Goal: Task Accomplishment & Management: Use online tool/utility

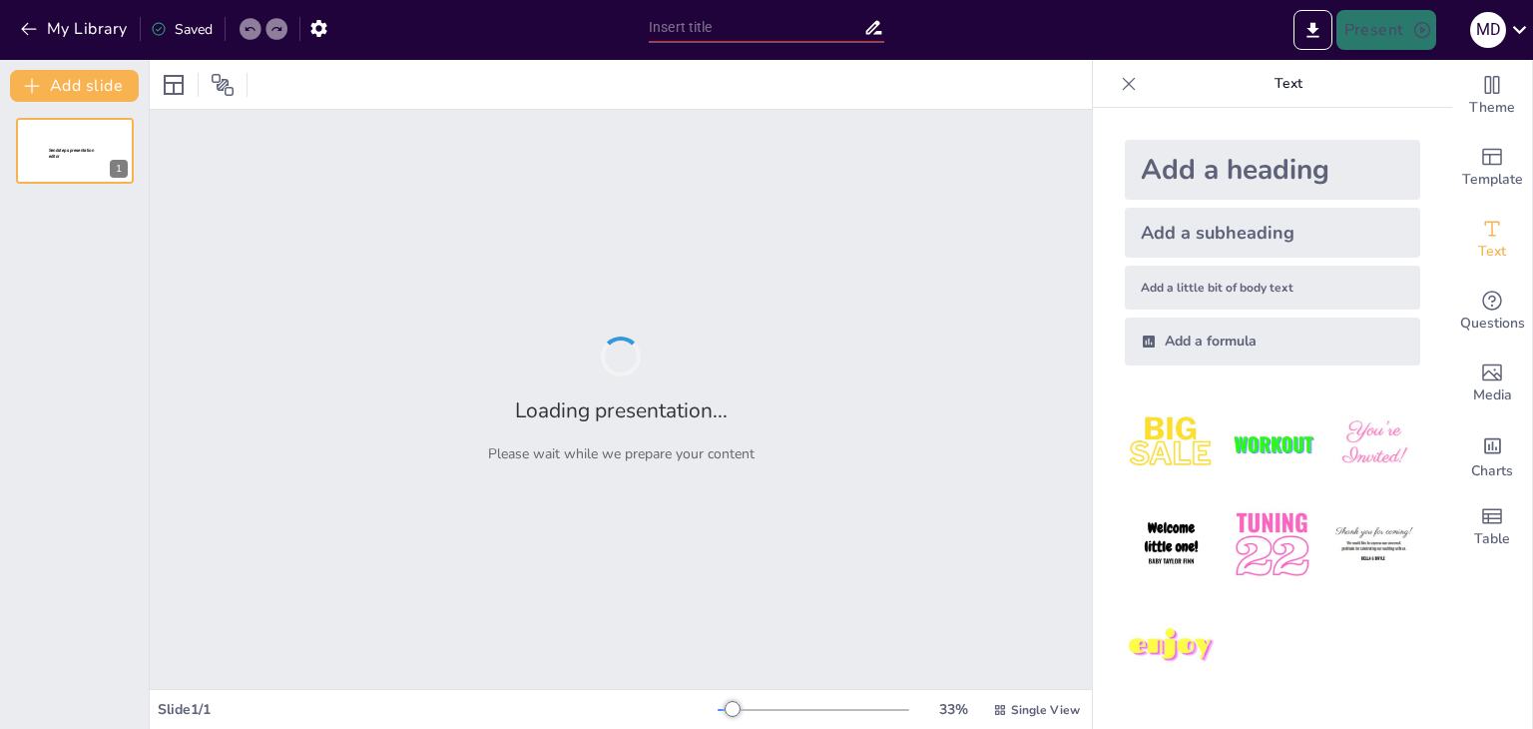
type input "Fun and Effective French Lessons: Exploring Gender and Number through Active Le…"
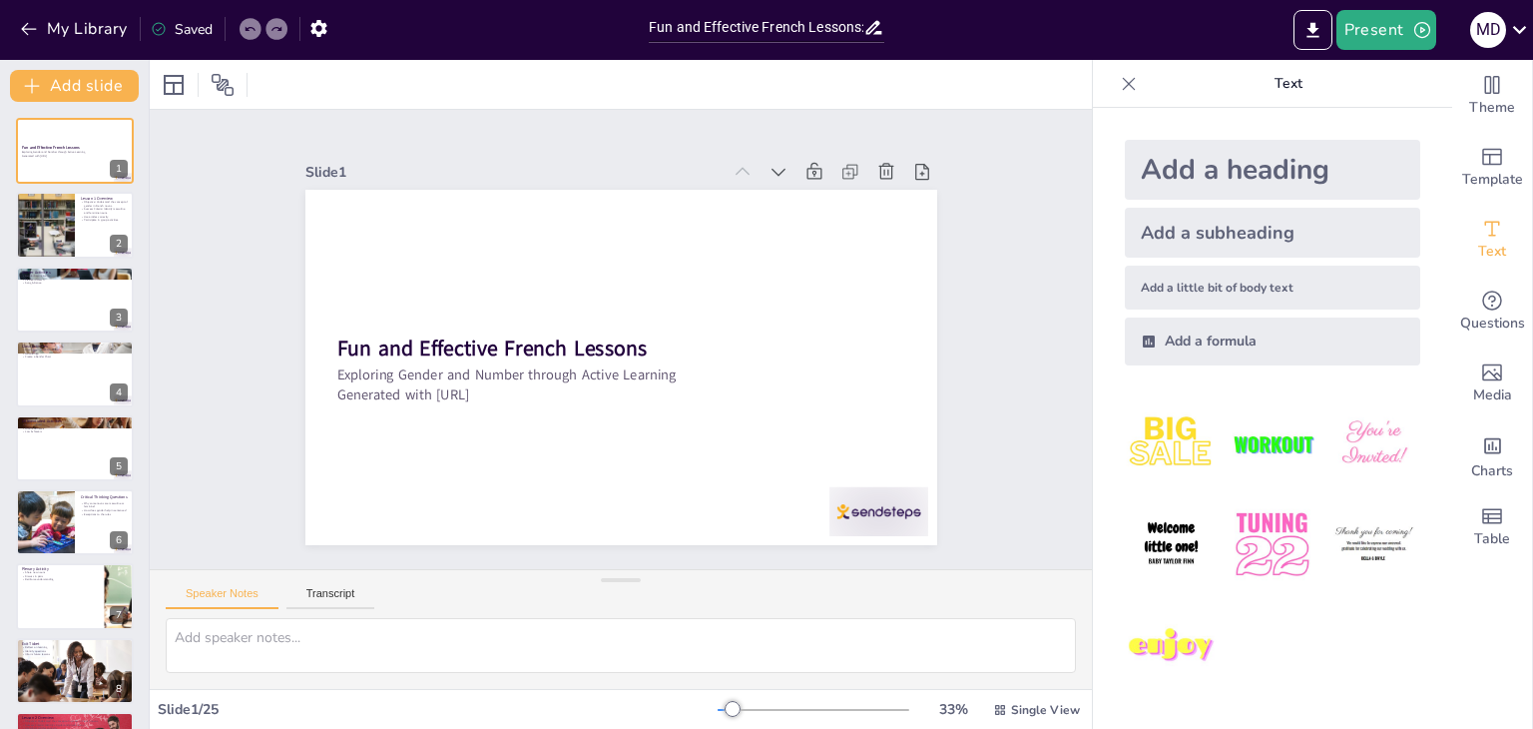
checkbox input "true"
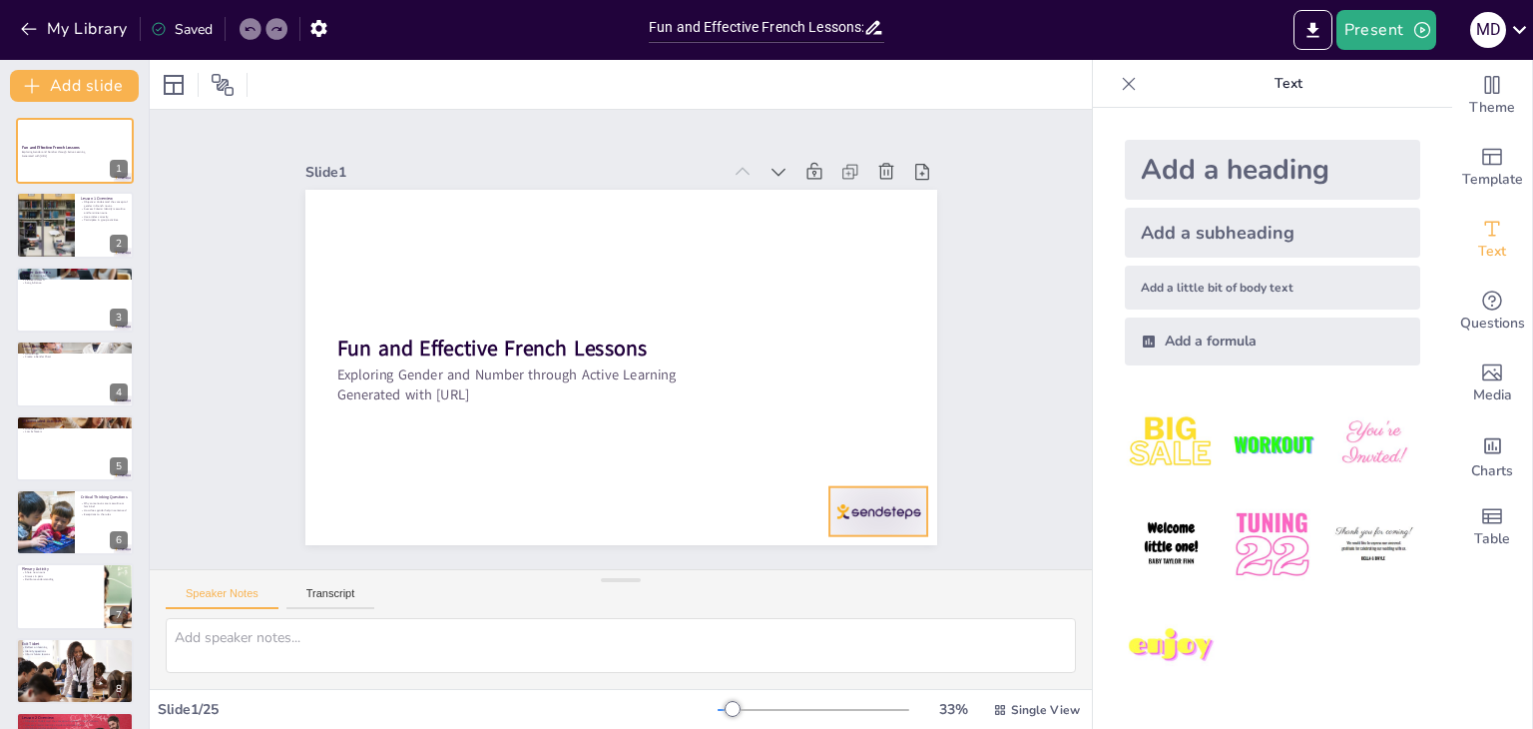
checkbox input "true"
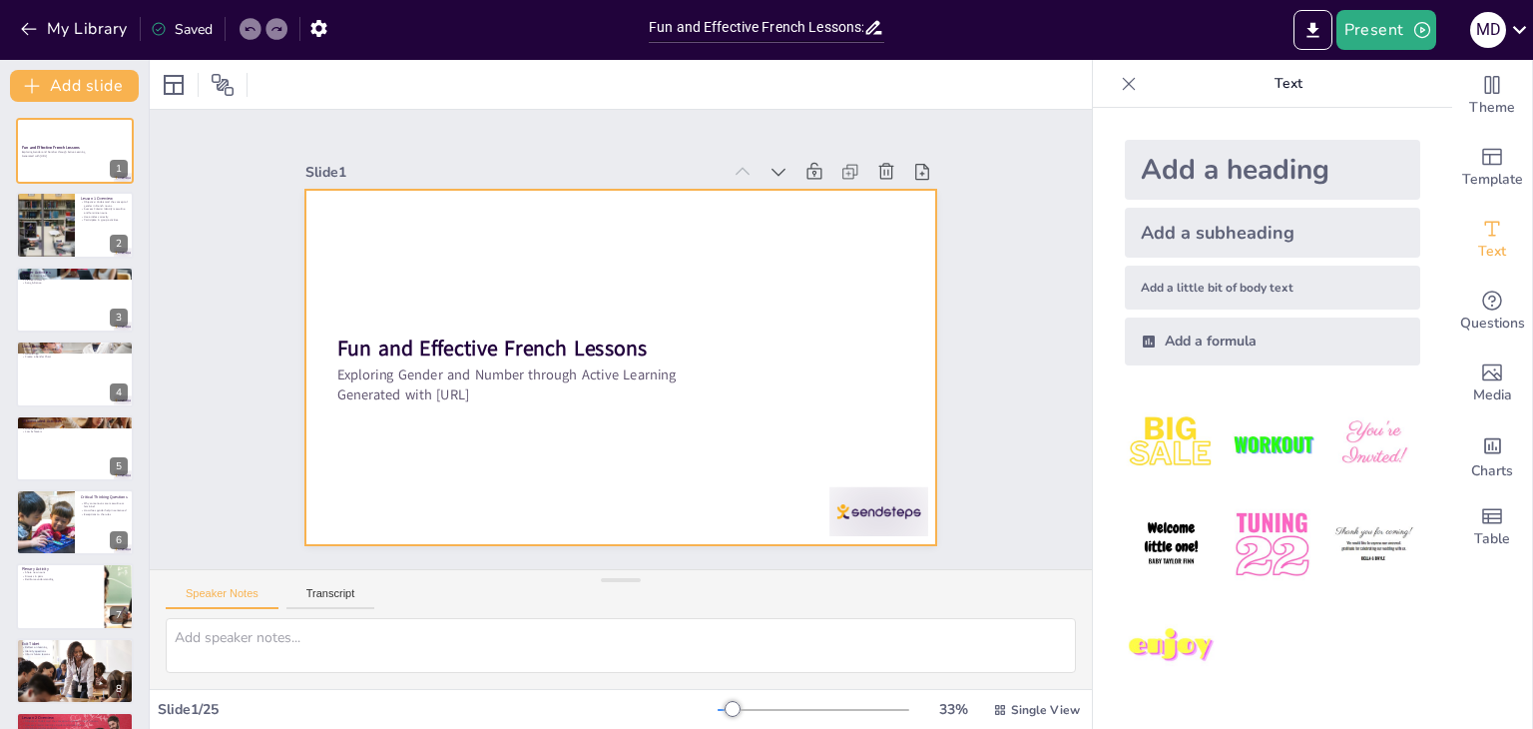
checkbox input "true"
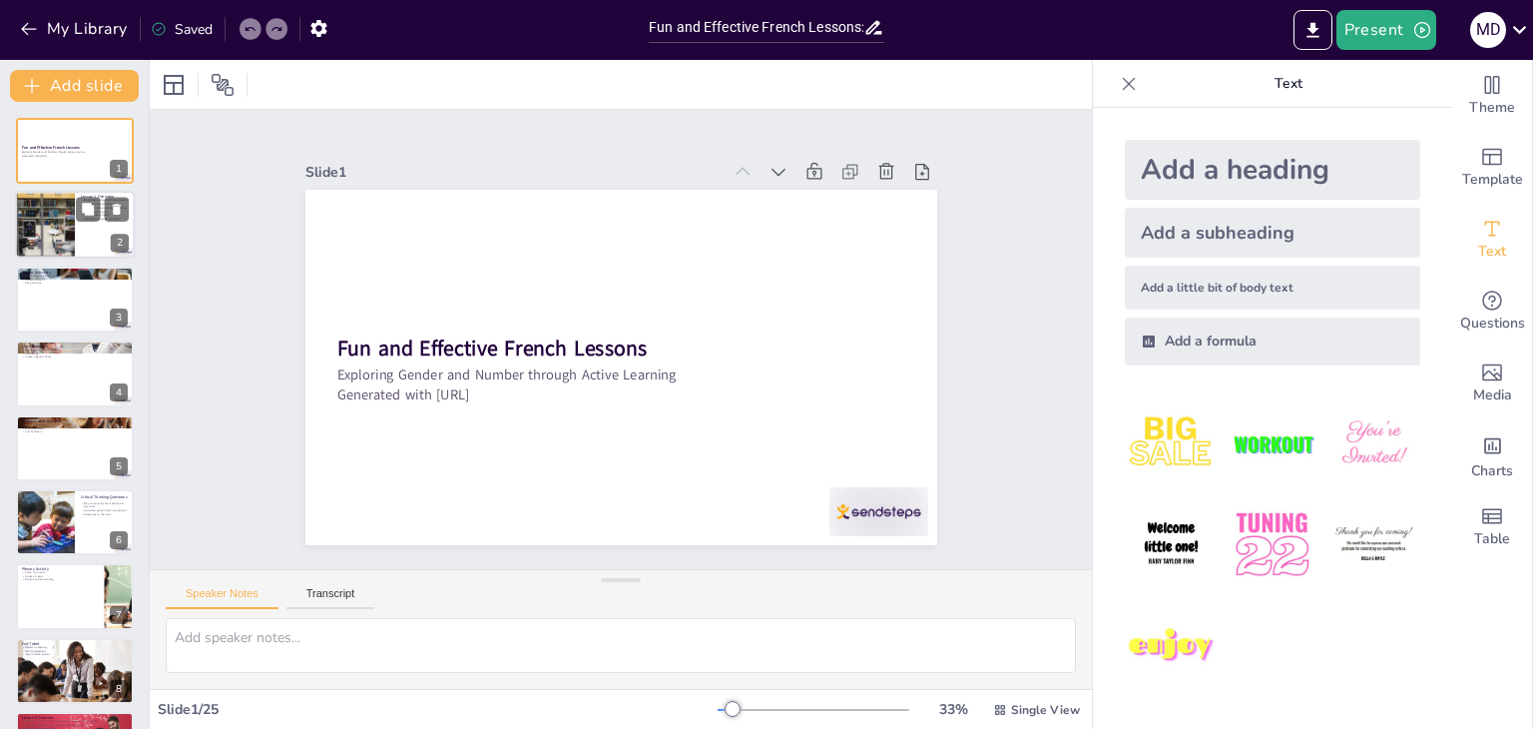
checkbox input "true"
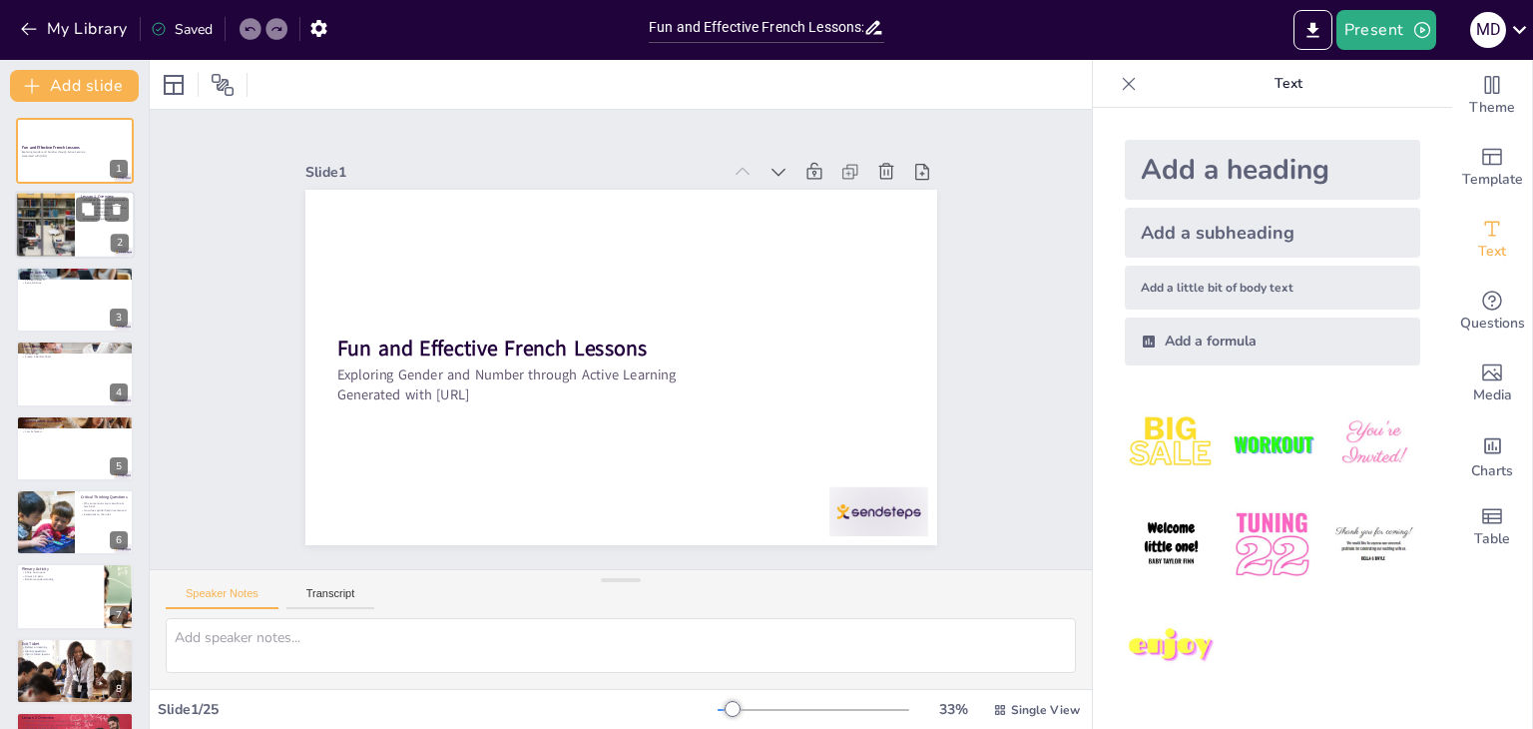
checkbox input "true"
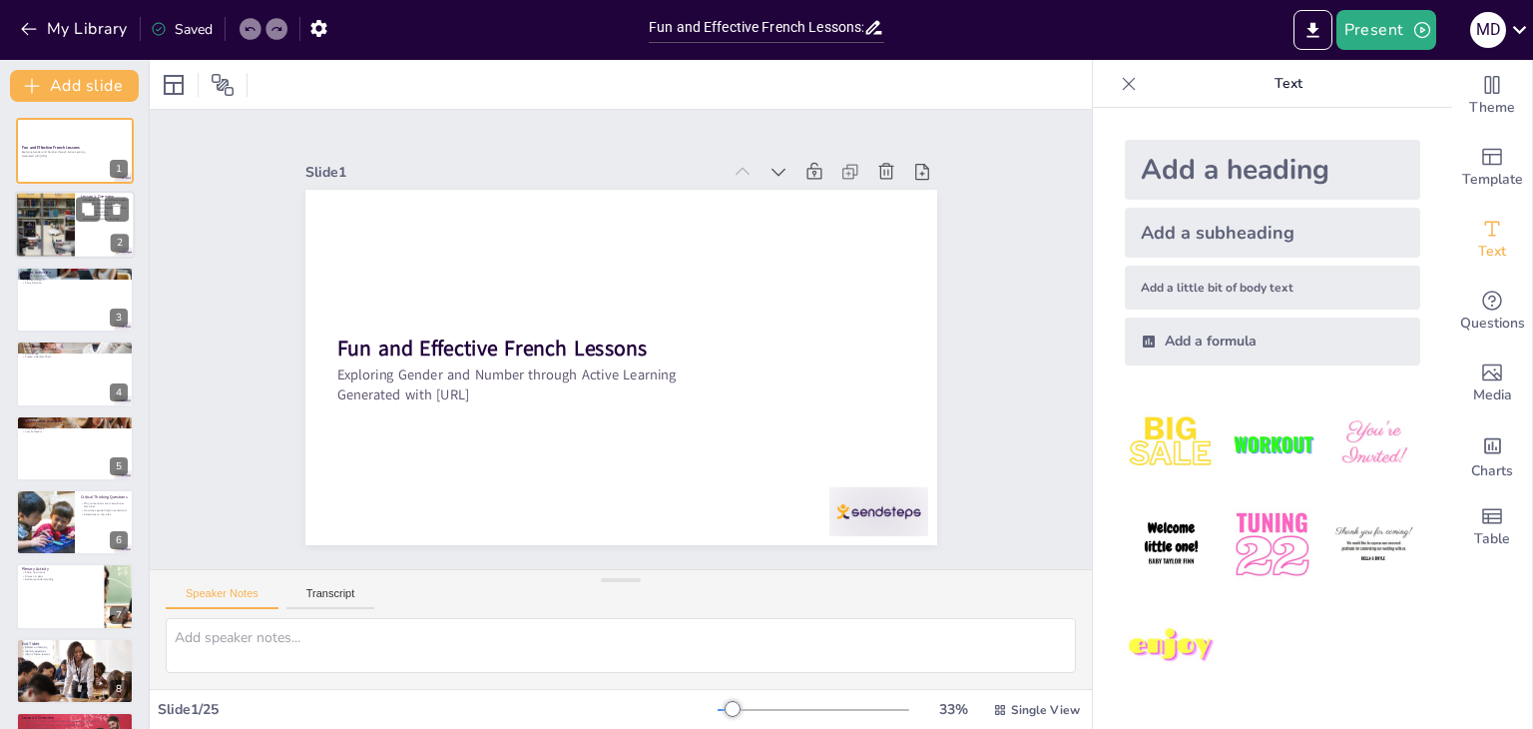
click at [40, 228] on div at bounding box center [45, 226] width 120 height 68
type textarea "The objective of the lesson is crucial as it sets the foundation for understand…"
checkbox input "true"
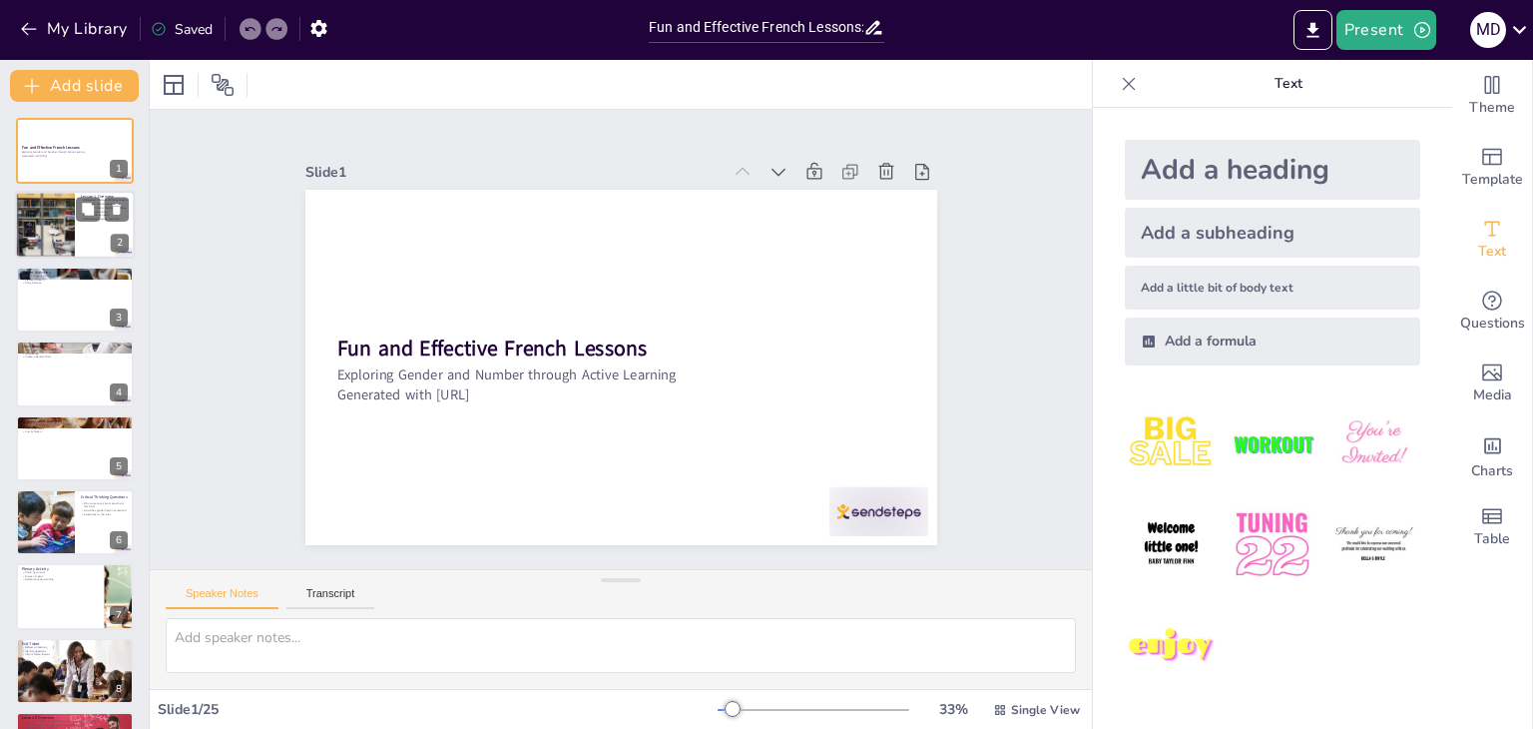
checkbox input "true"
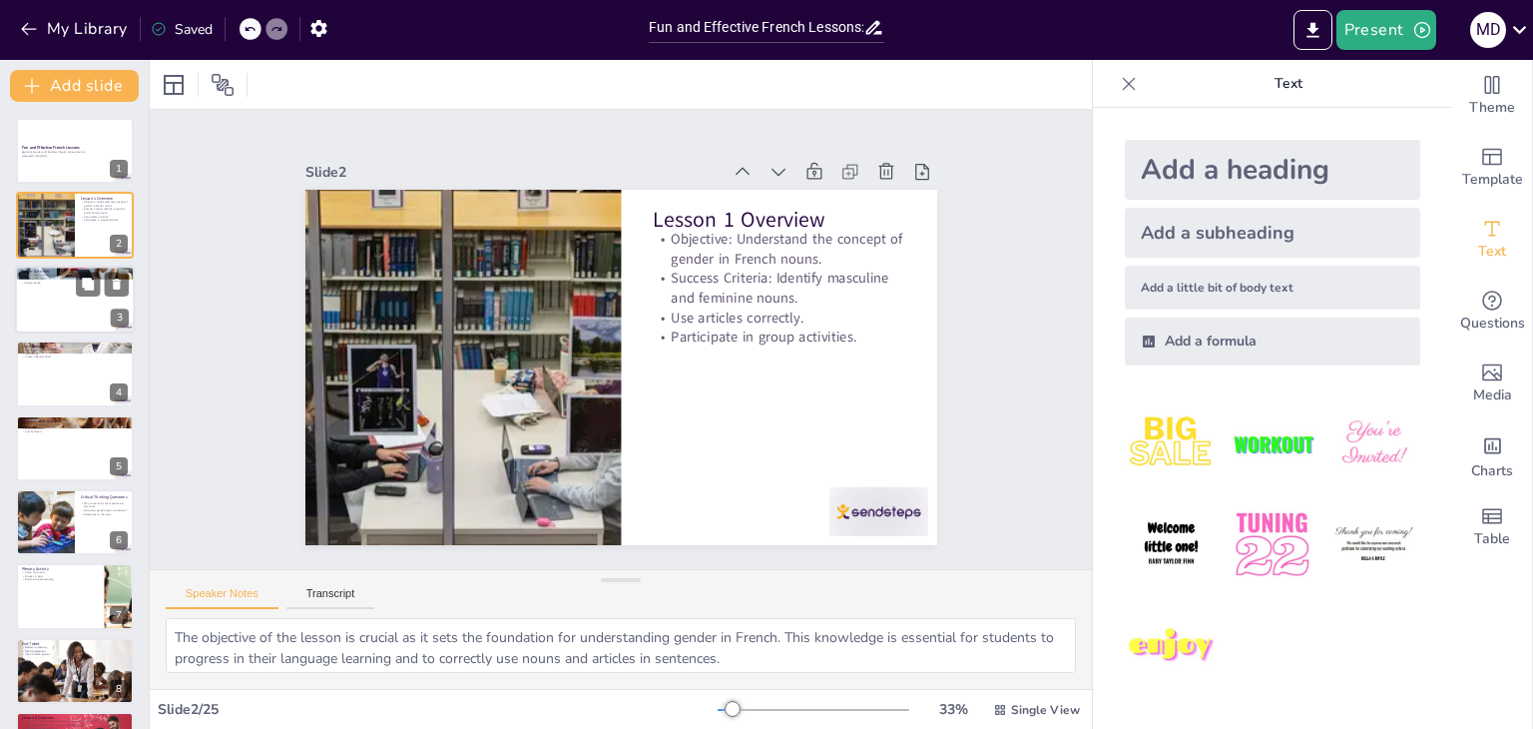
checkbox input "true"
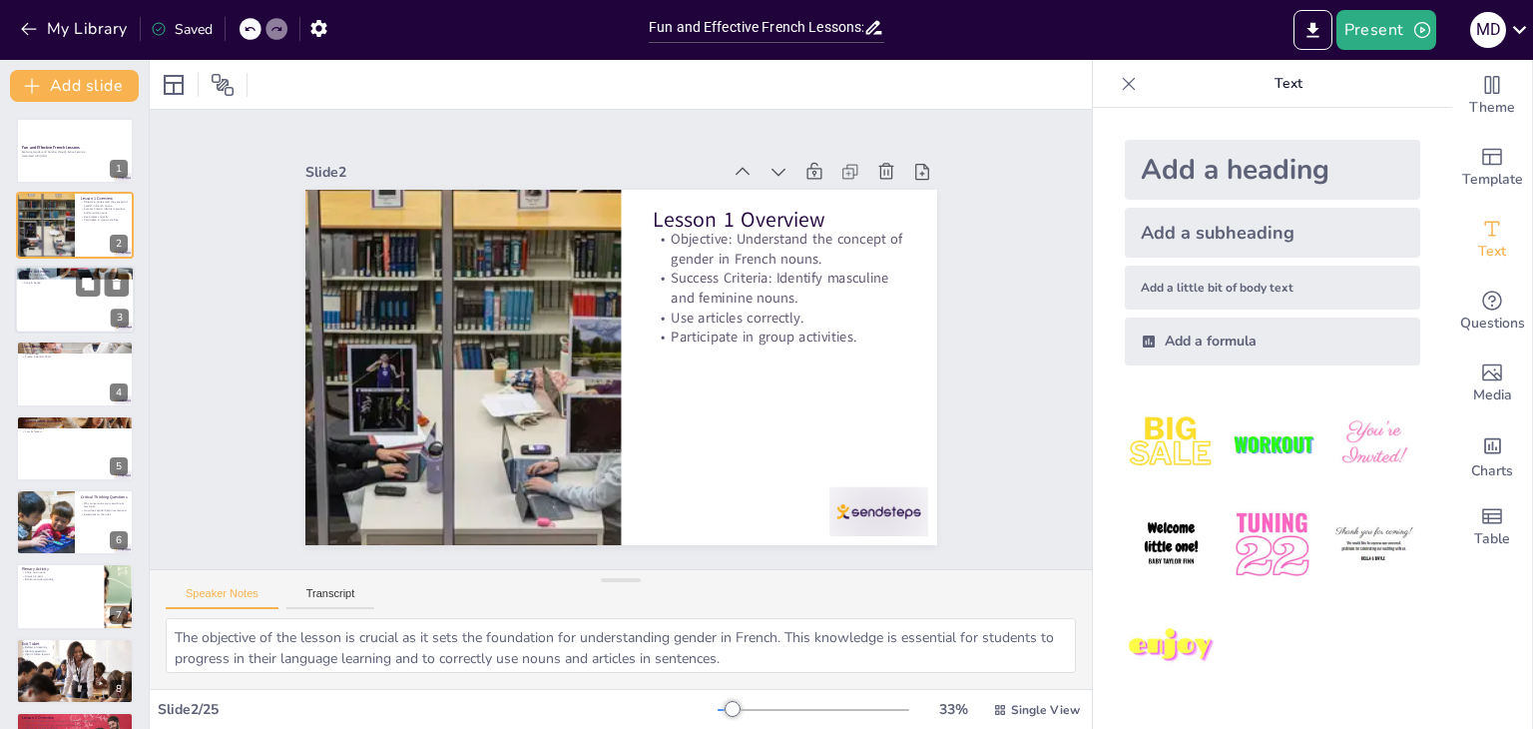
checkbox input "true"
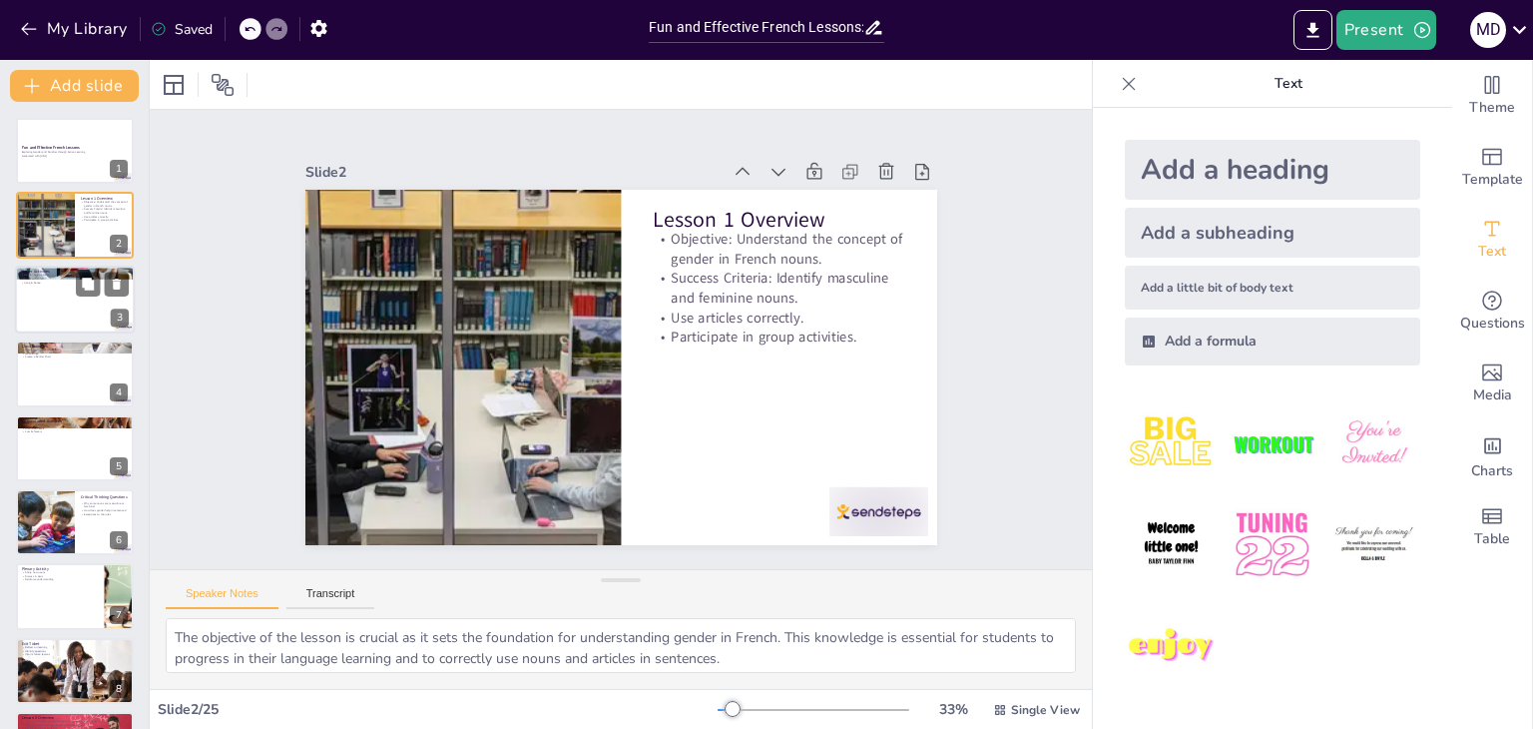
checkbox input "true"
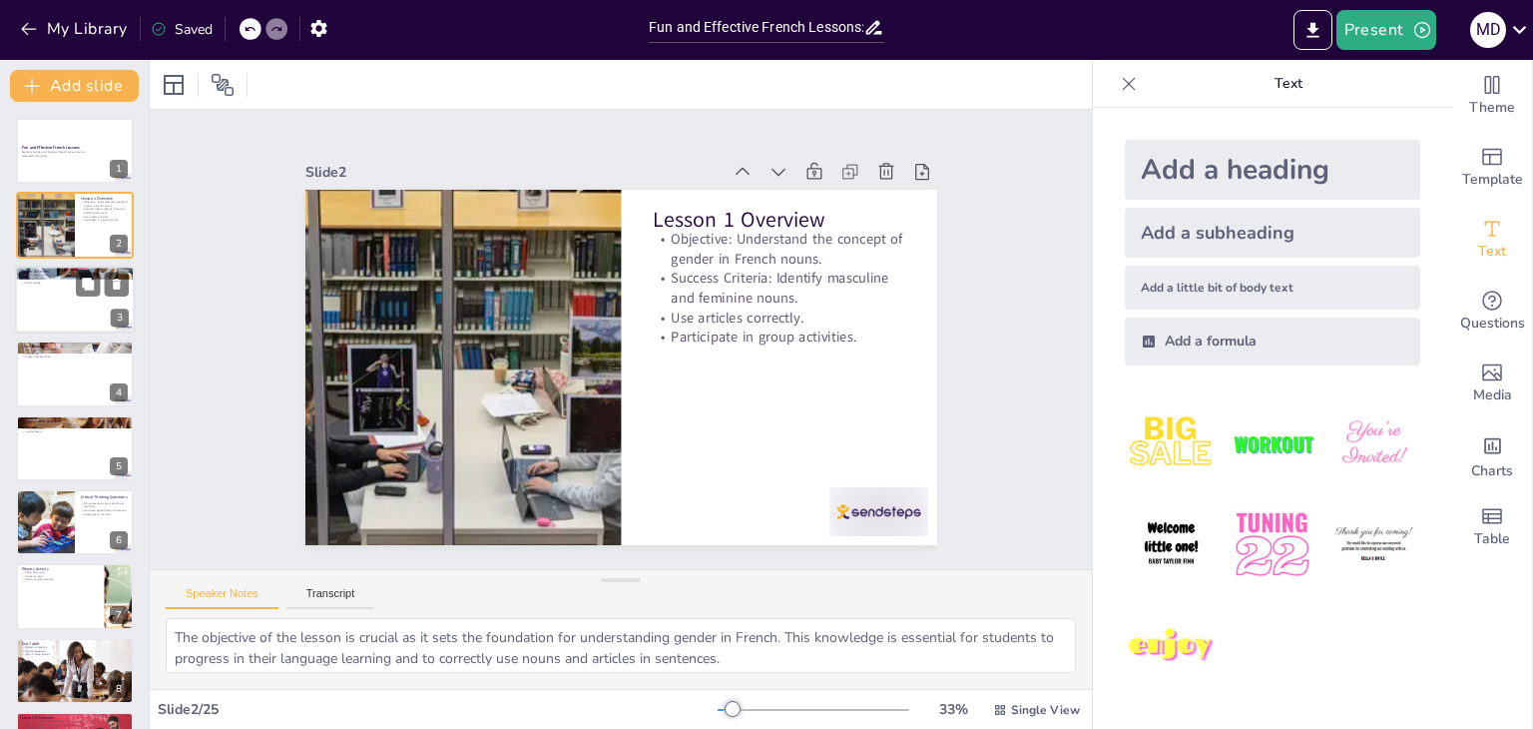
click at [50, 291] on div at bounding box center [75, 300] width 120 height 68
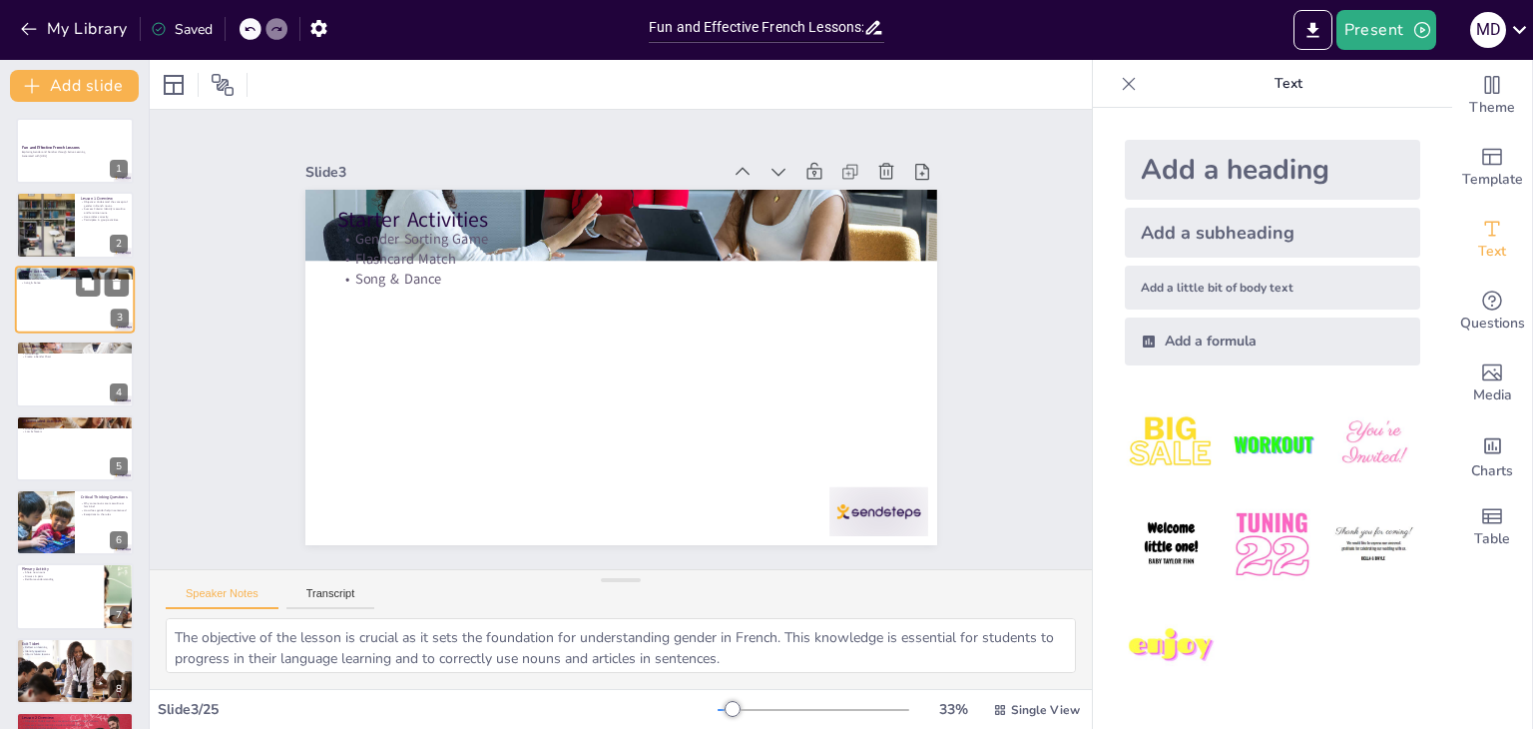
type textarea "The Gender Sorting Game is an interactive way for students to physically engage…"
checkbox input "true"
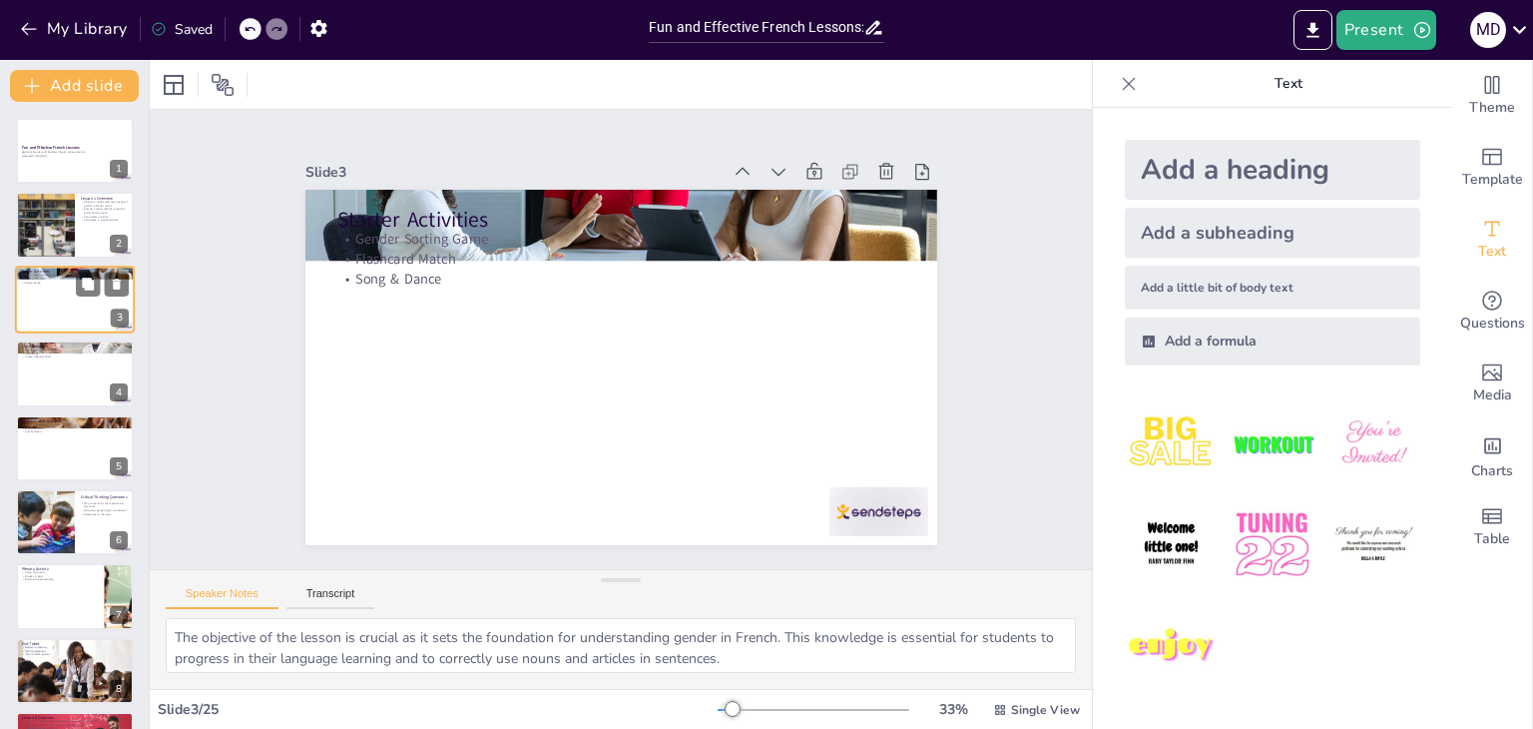
checkbox input "true"
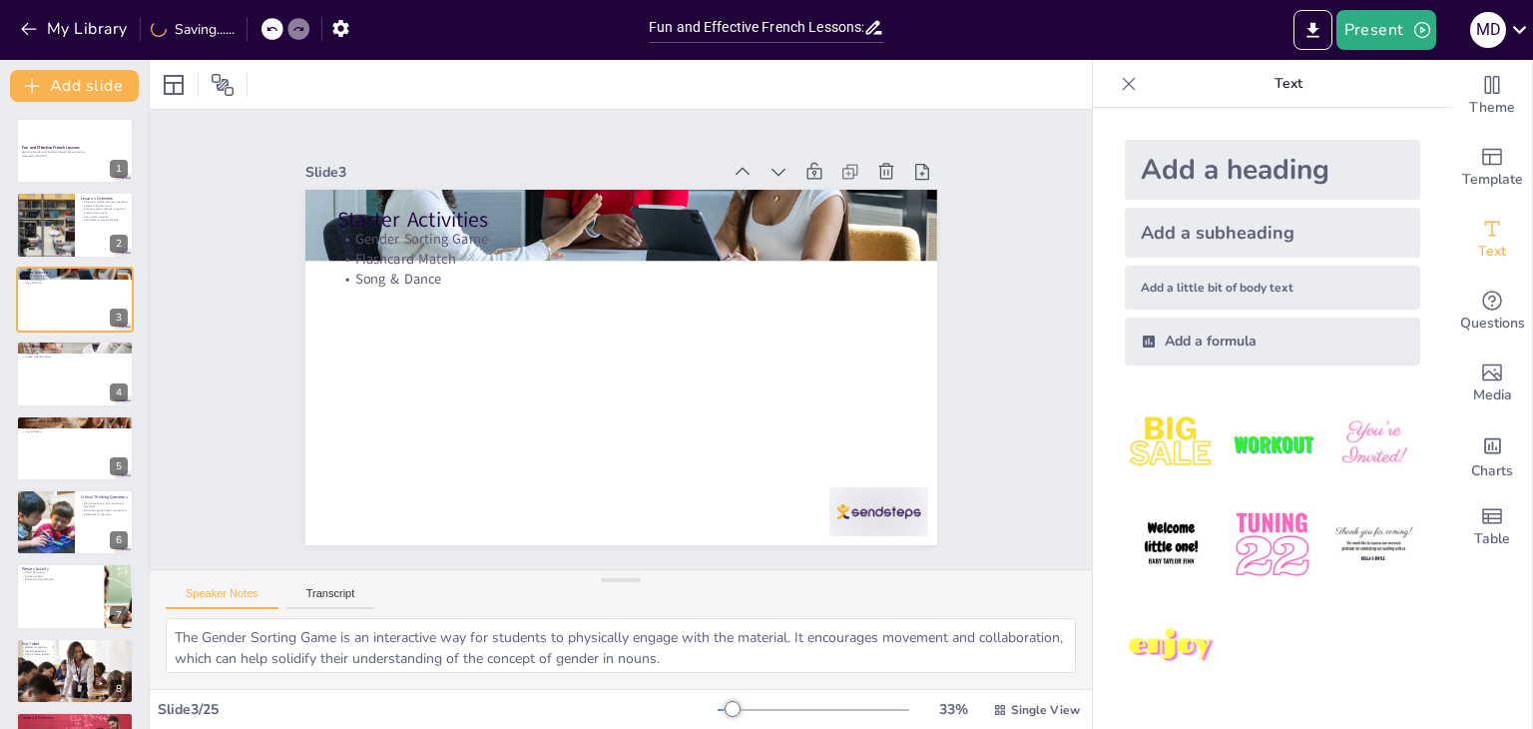
checkbox input "true"
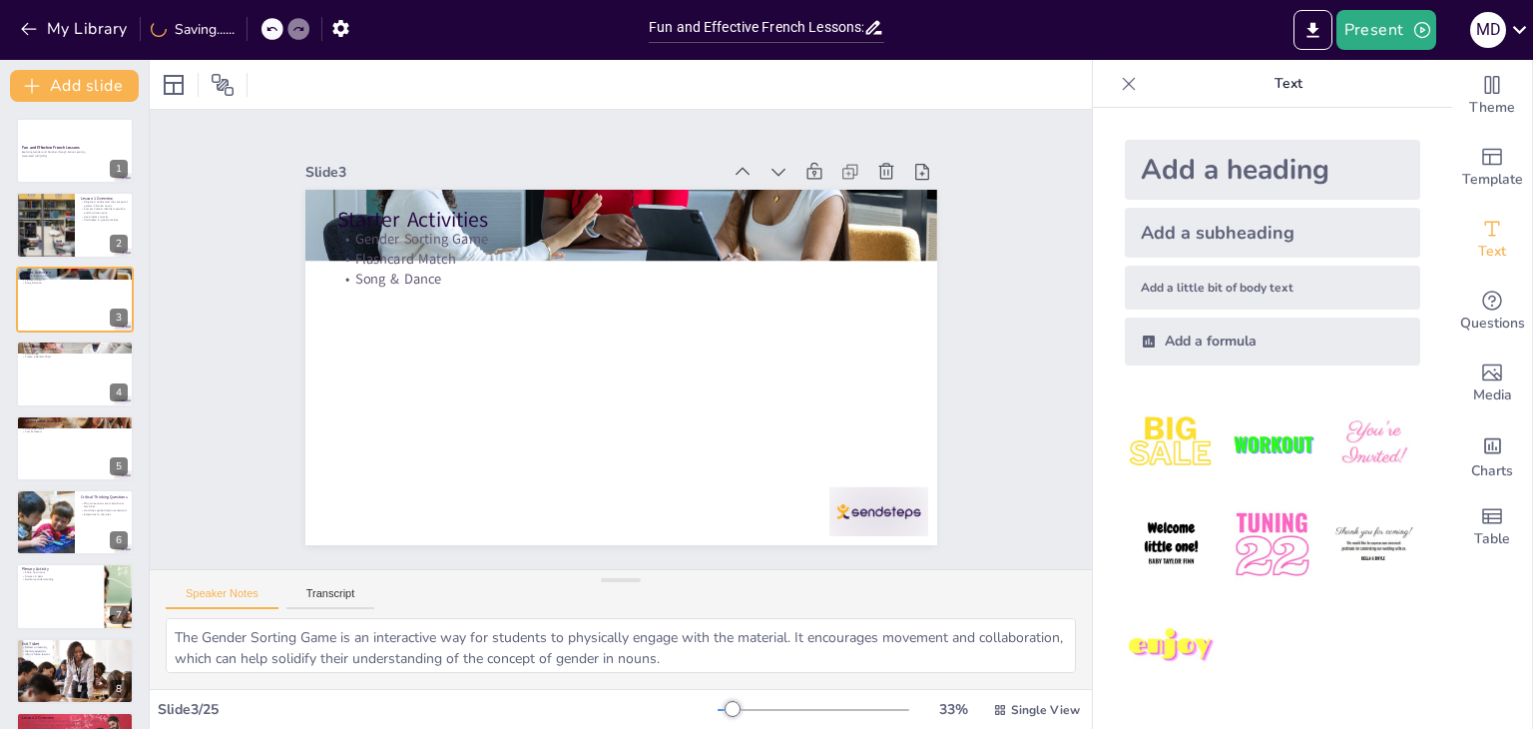
checkbox input "true"
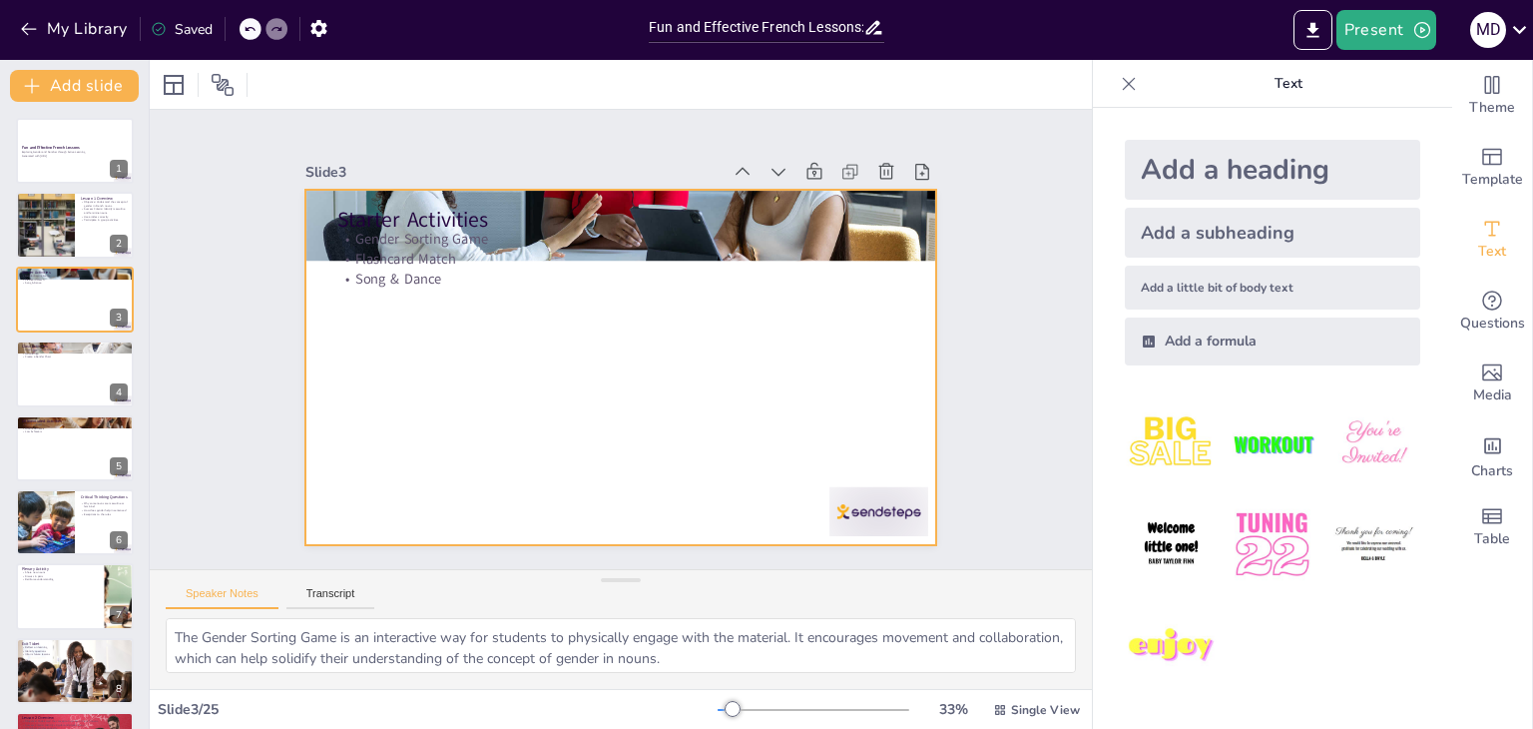
checkbox input "true"
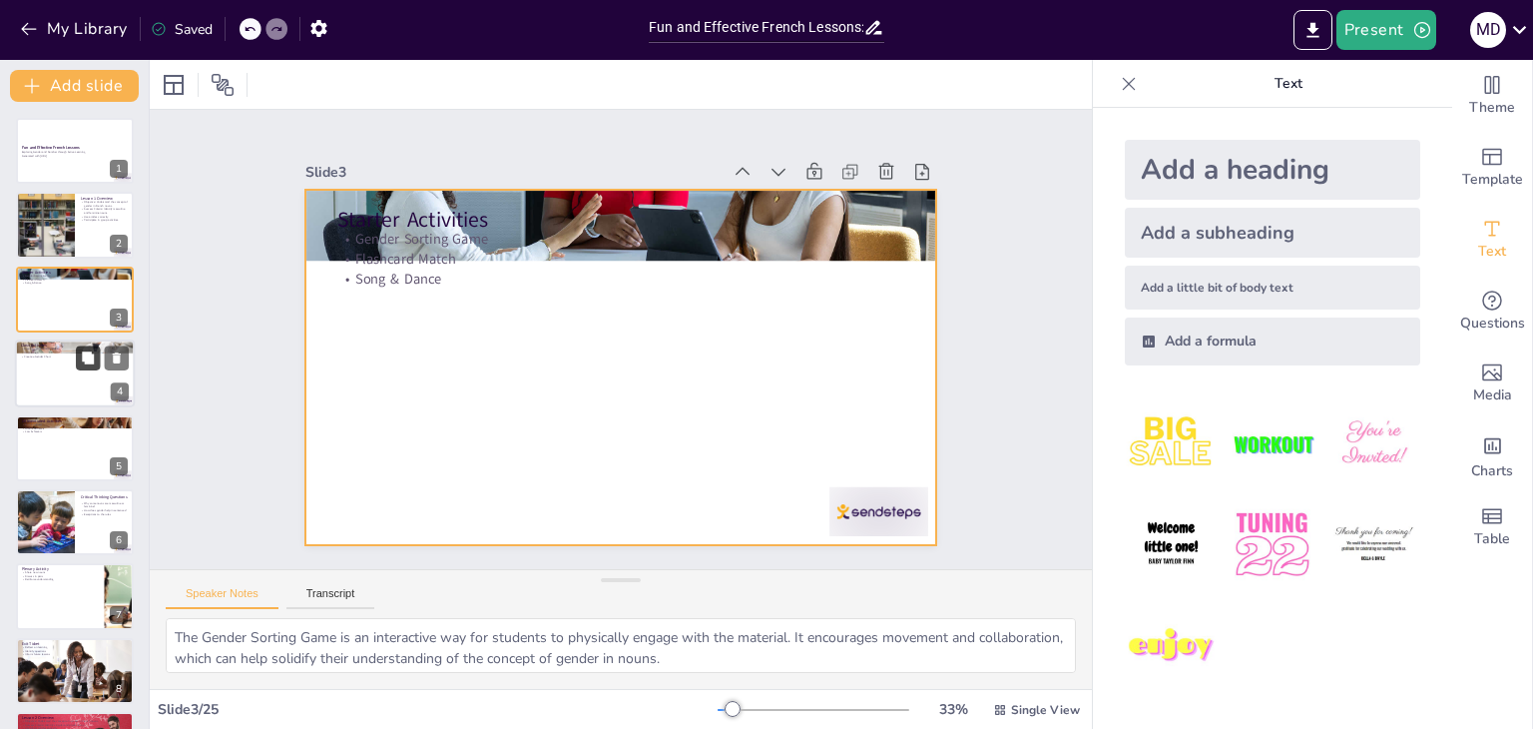
checkbox input "true"
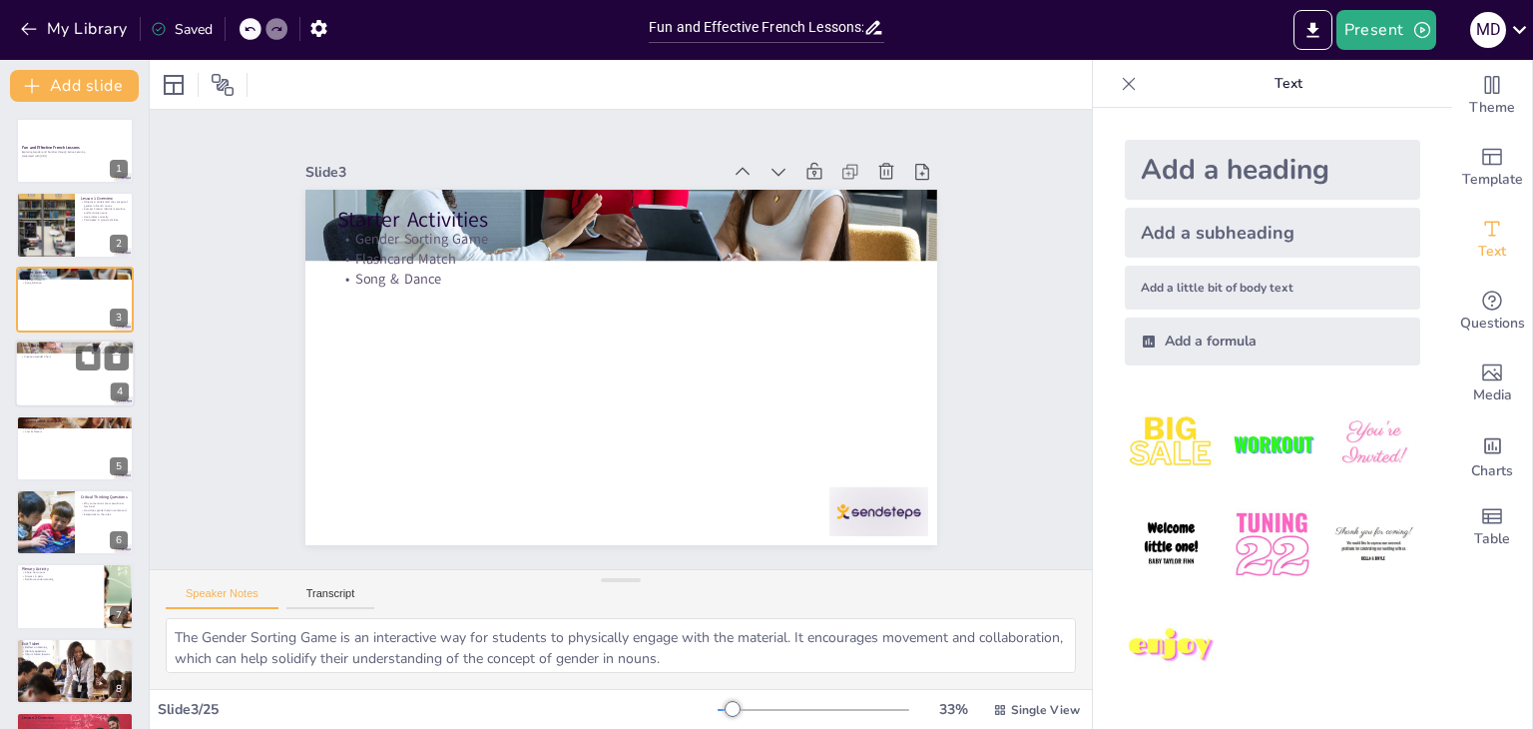
checkbox input "true"
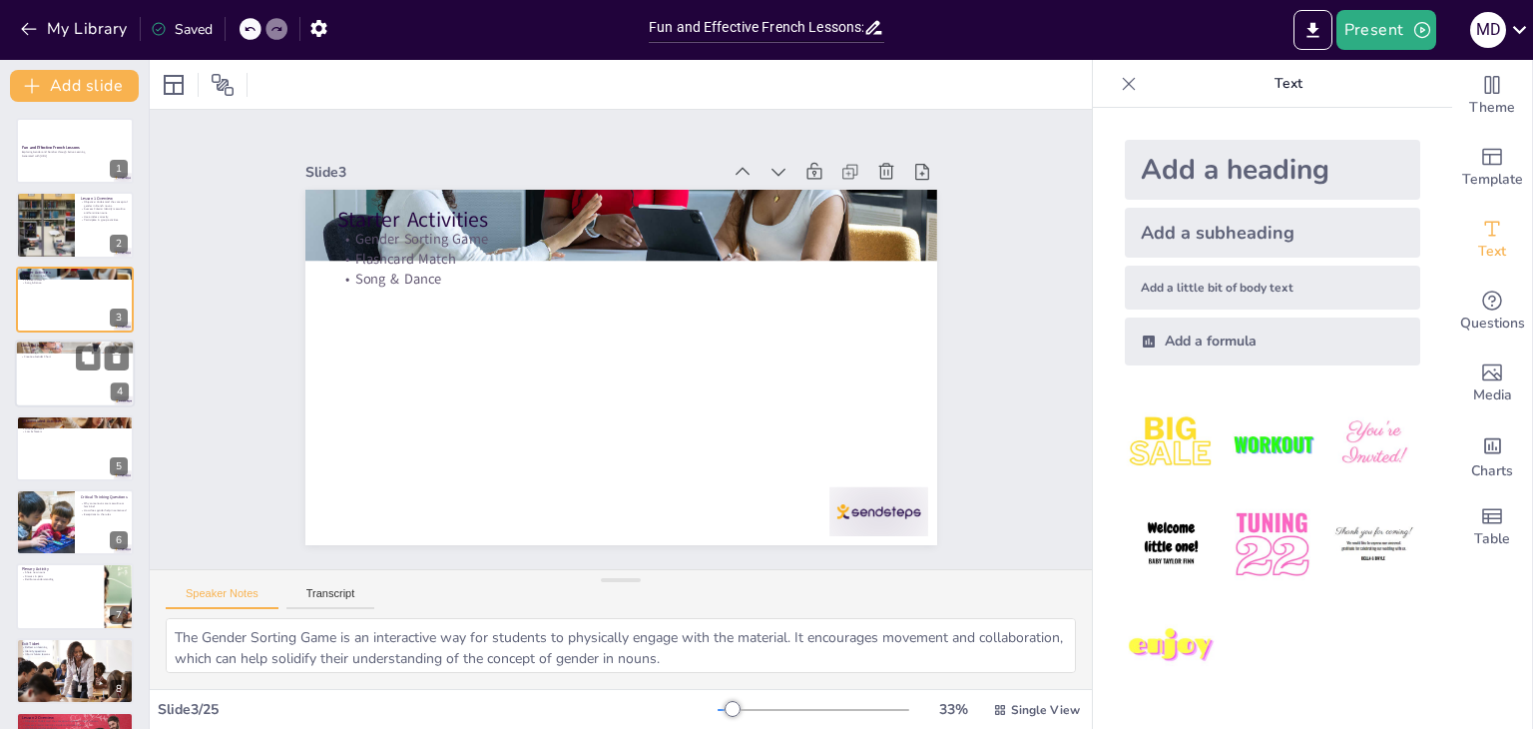
checkbox input "true"
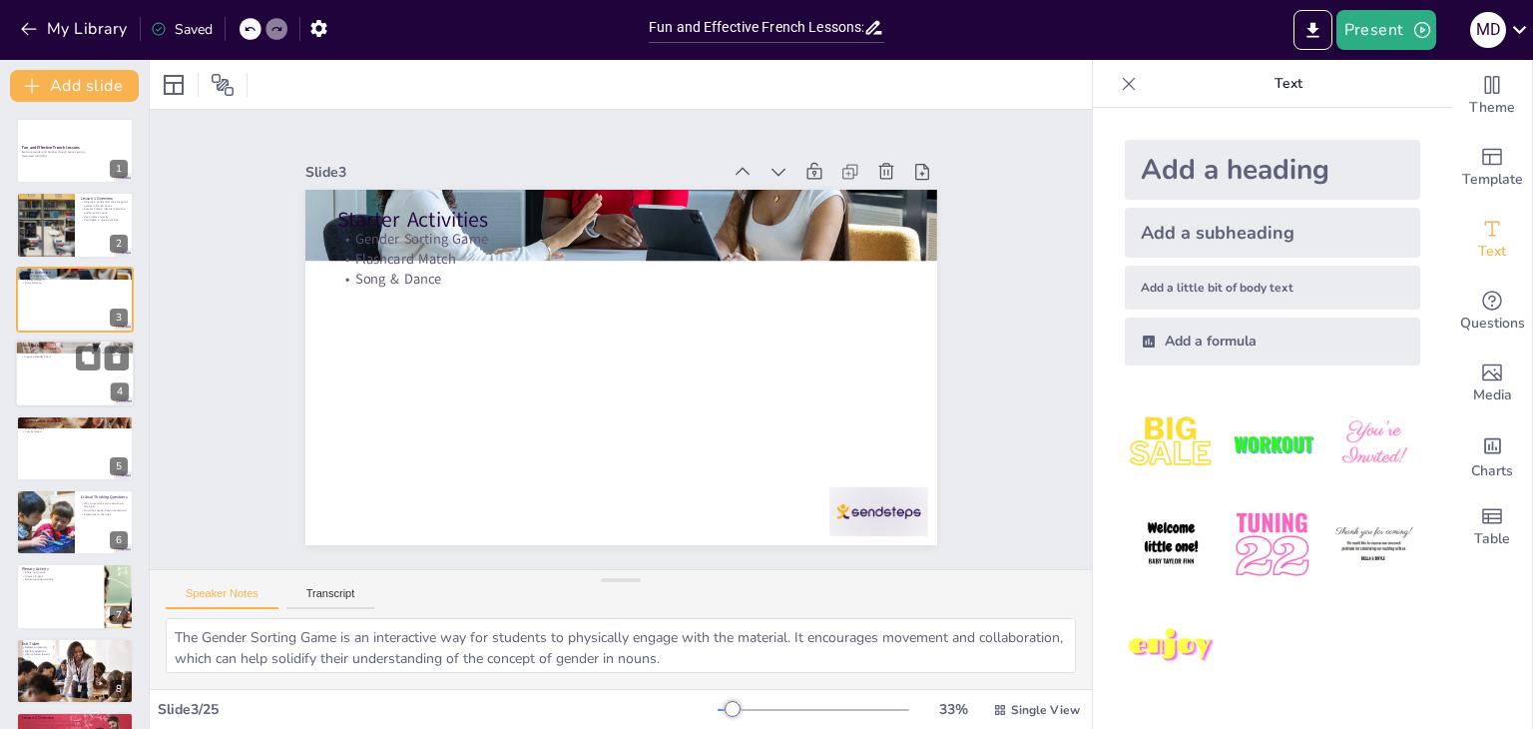
checkbox input "true"
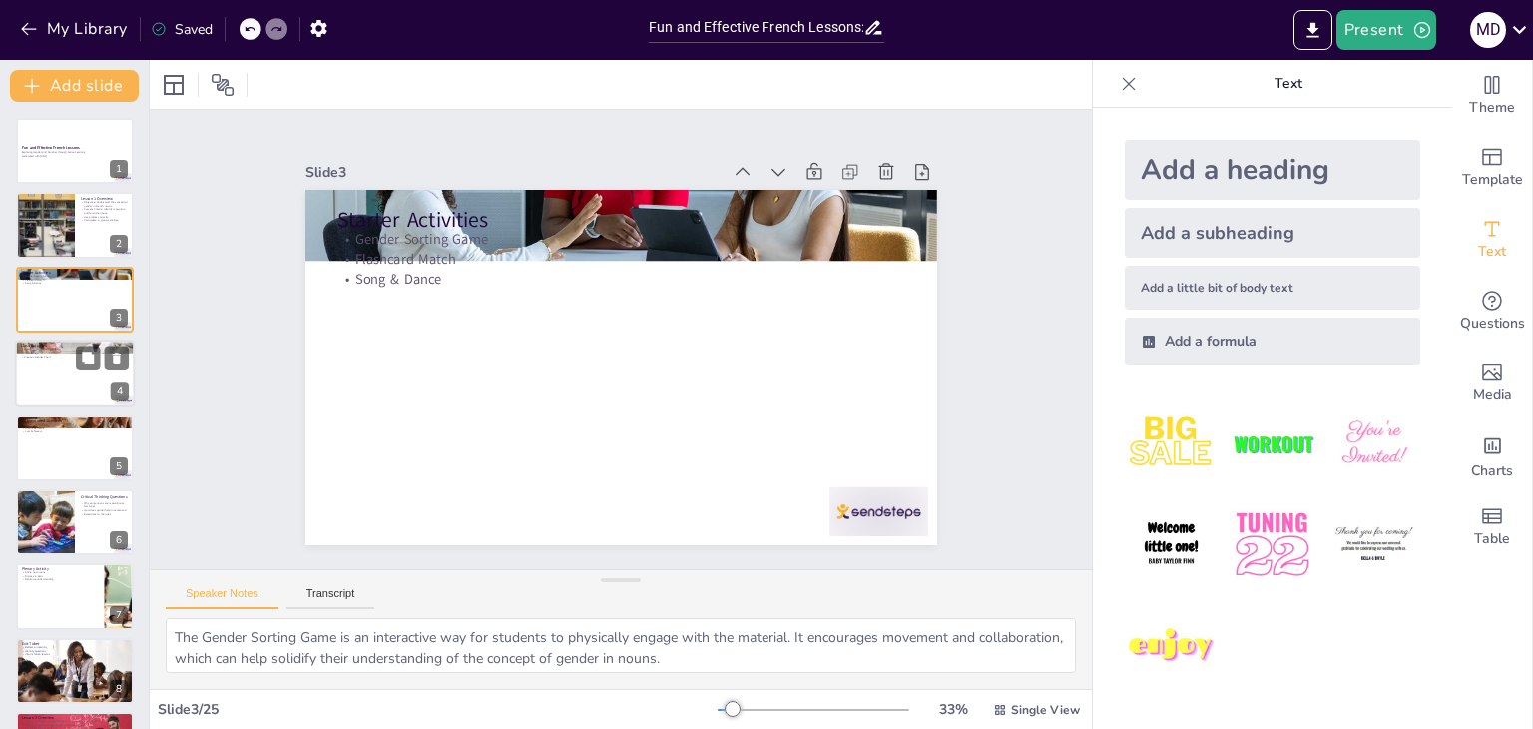
checkbox input "true"
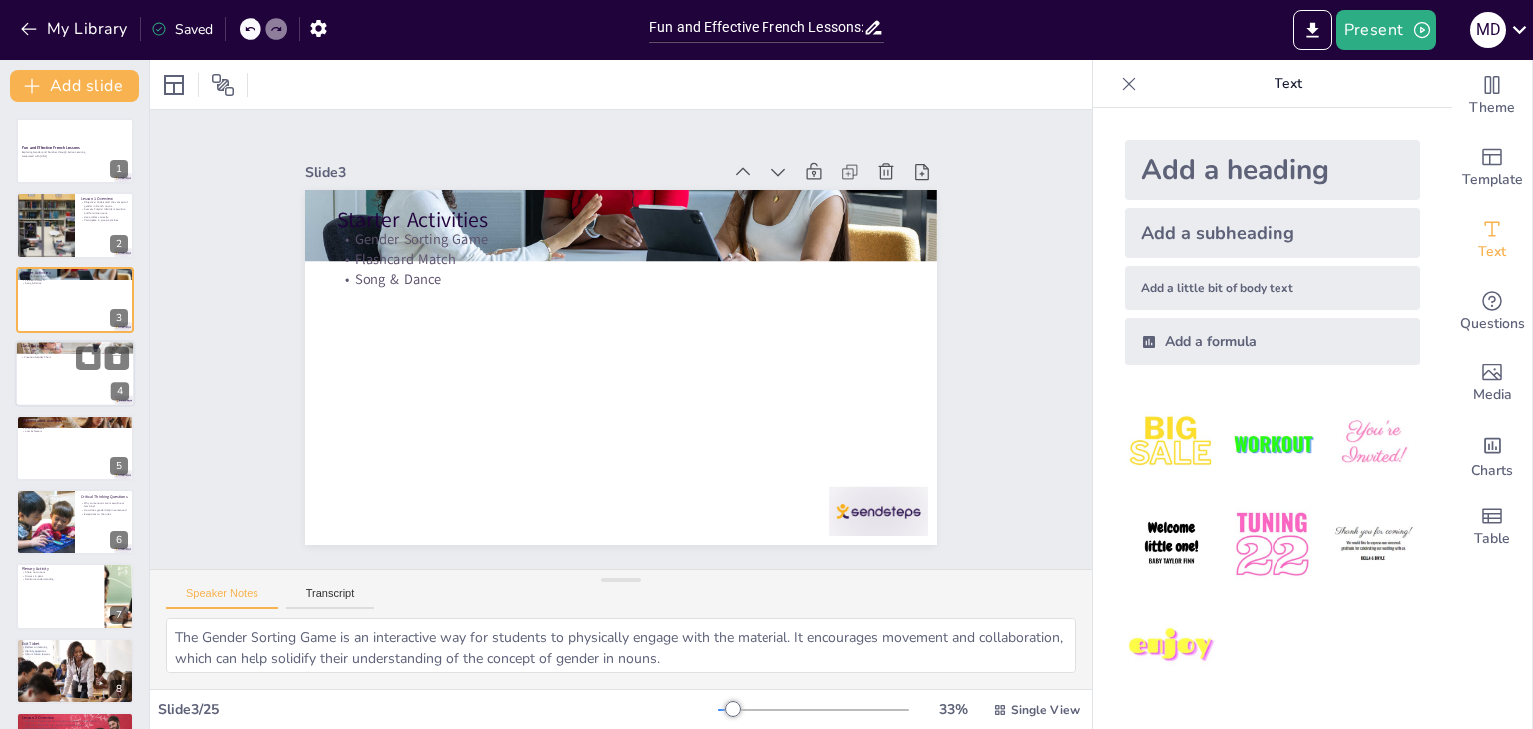
click at [69, 361] on div at bounding box center [75, 373] width 120 height 68
type textarea "The Group Noun [PERSON_NAME] promotes teamwork and allows students to apply the…"
checkbox input "true"
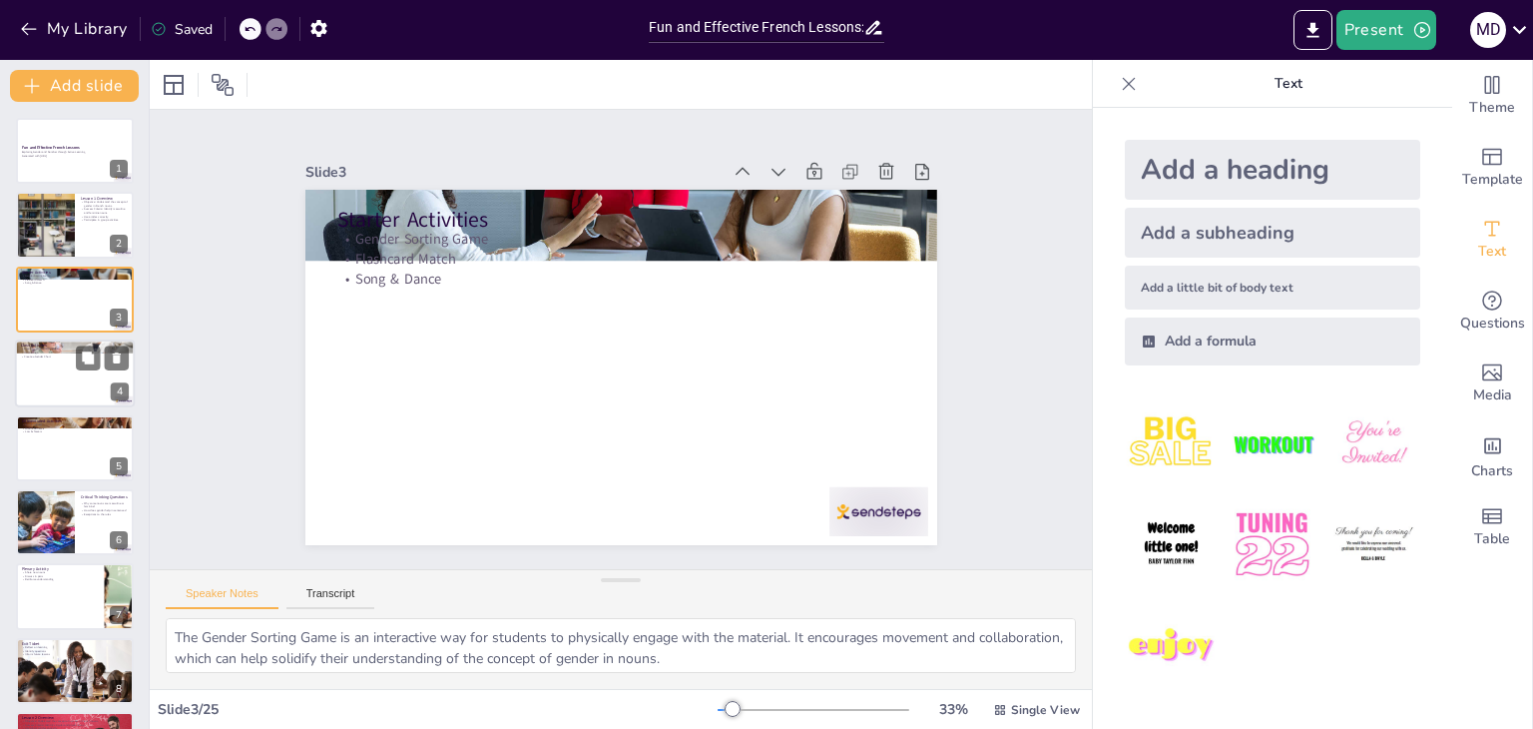
checkbox input "true"
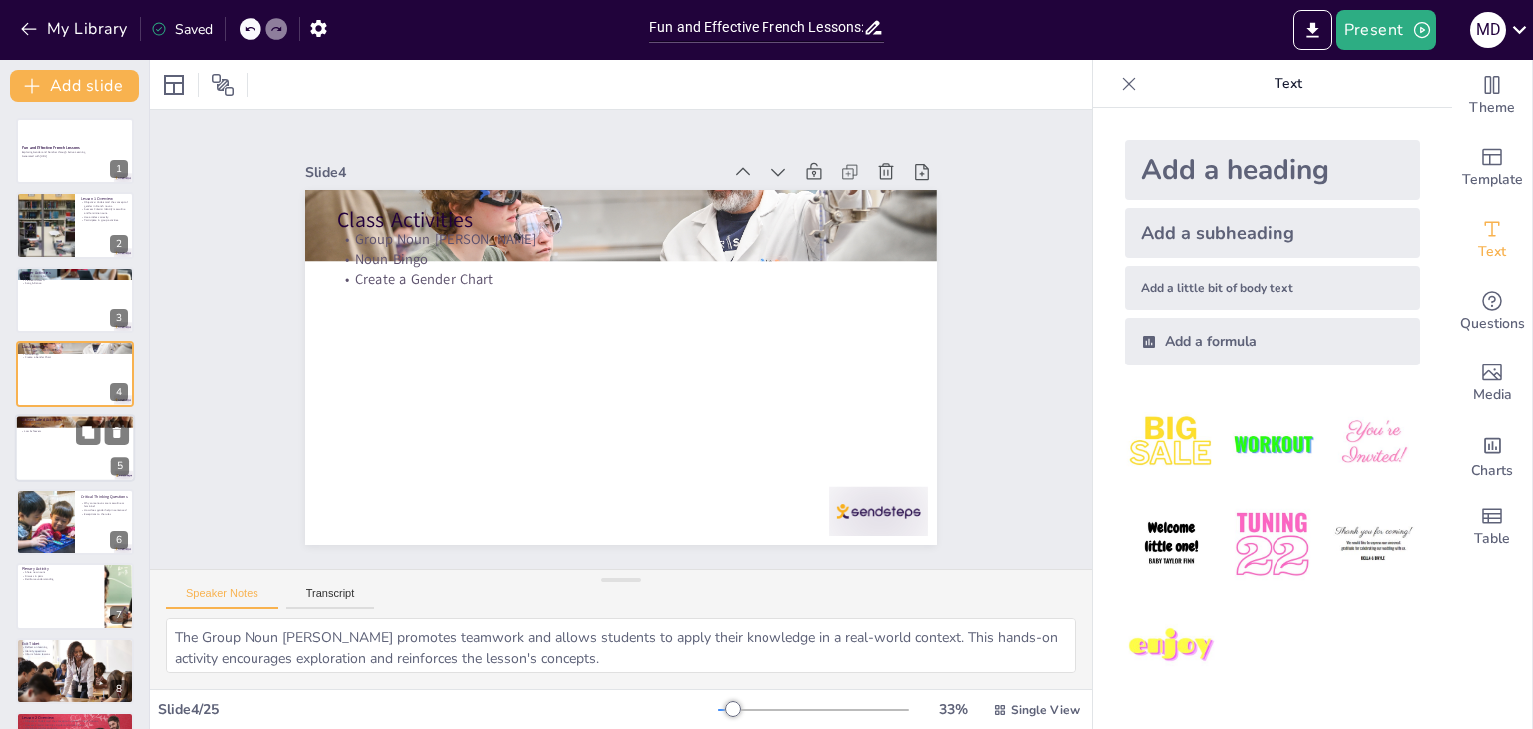
checkbox input "true"
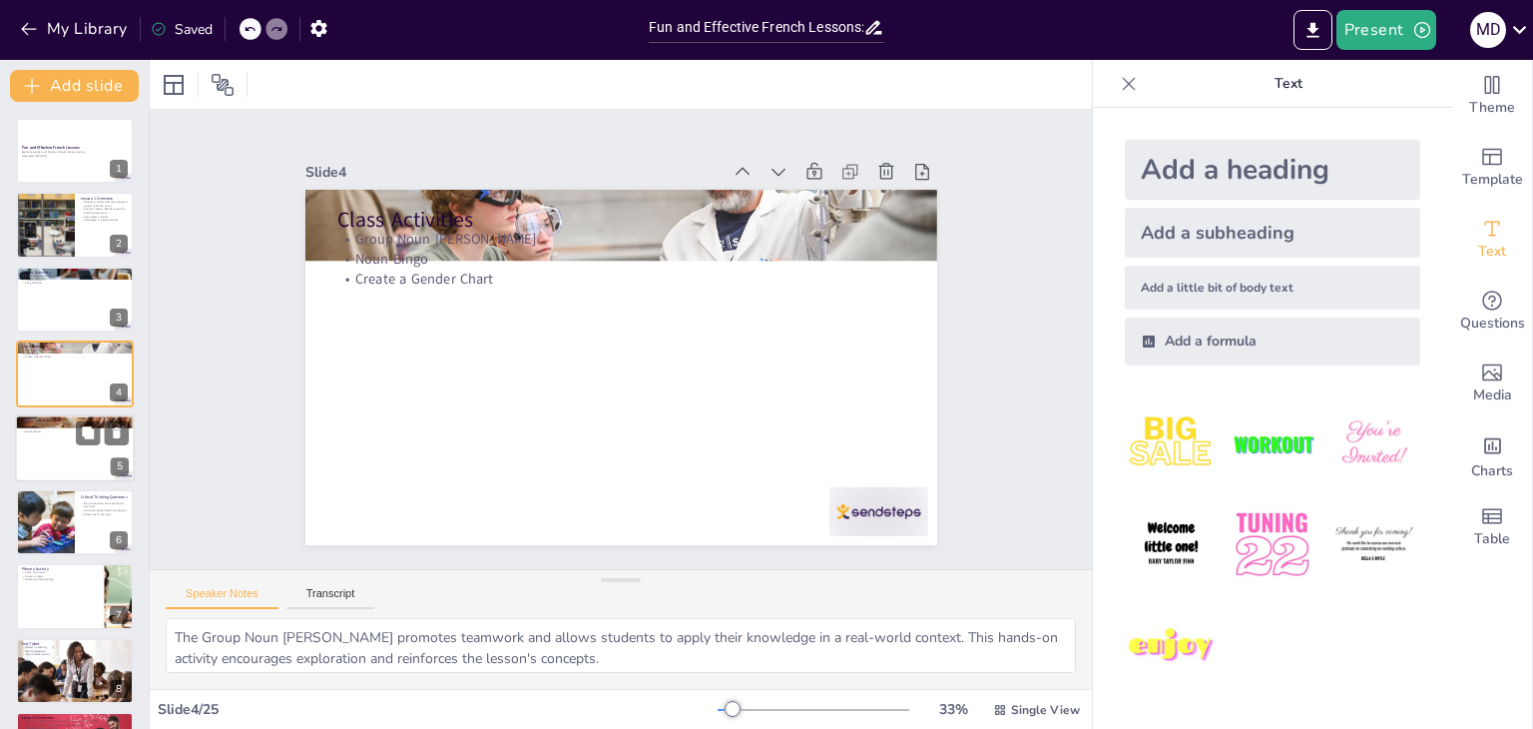
checkbox input "true"
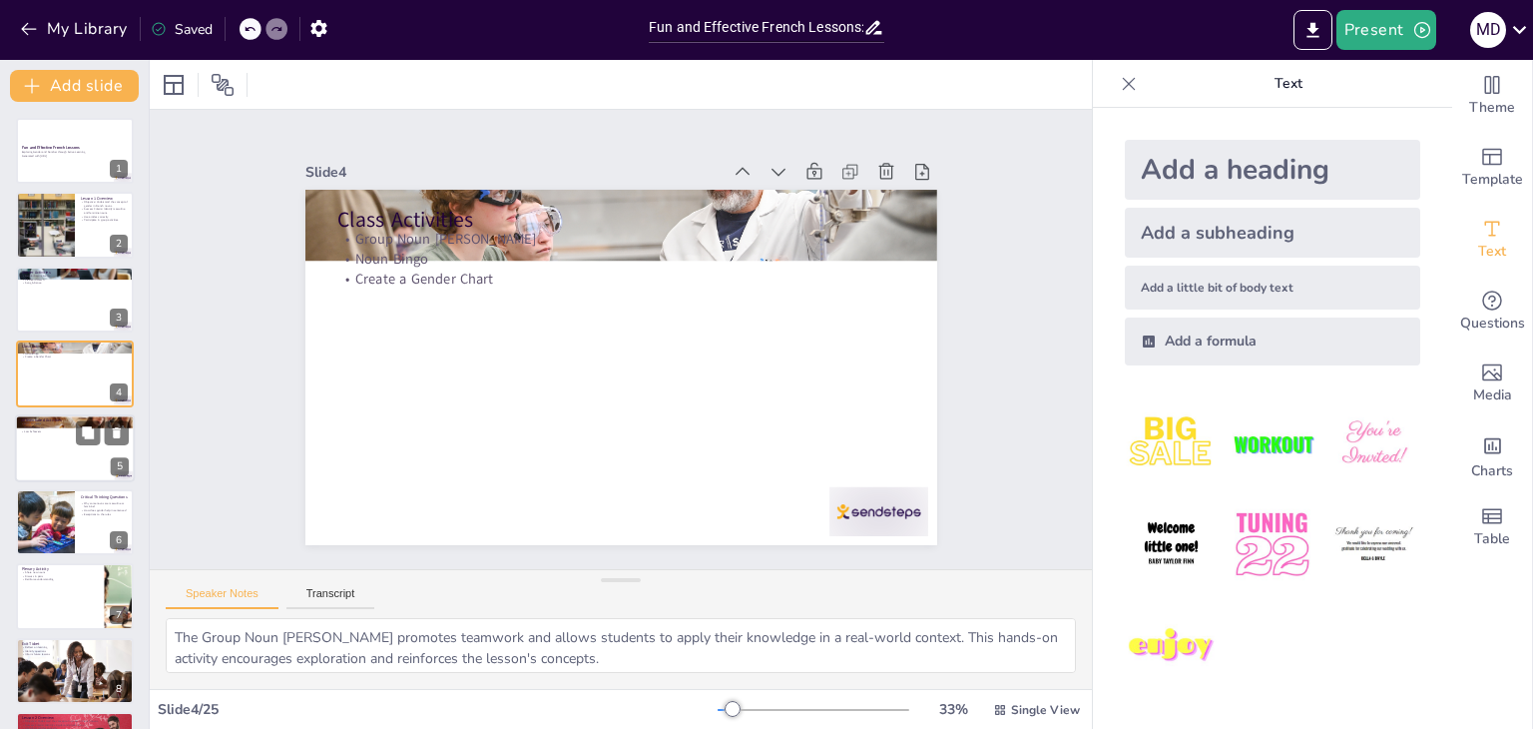
checkbox input "true"
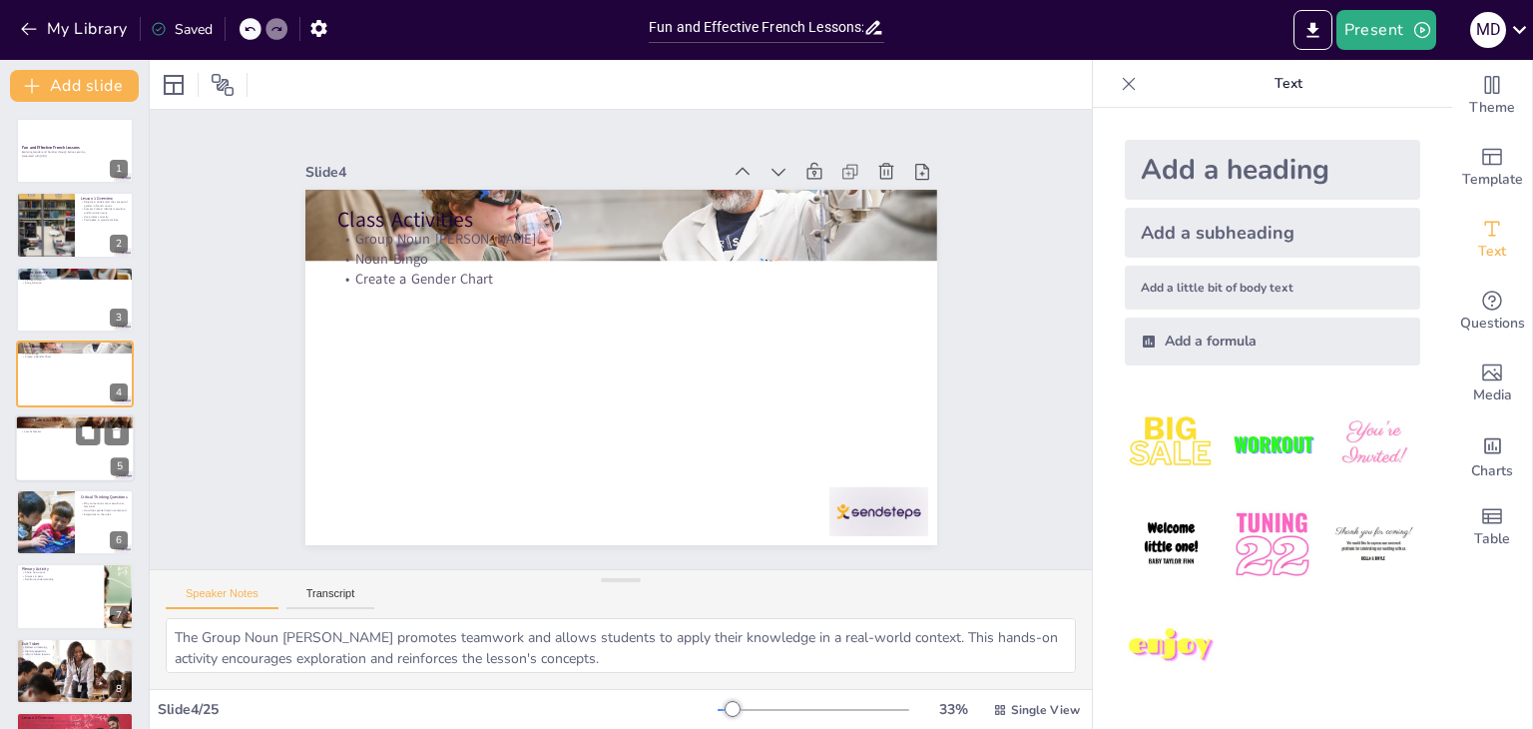
click at [57, 437] on div at bounding box center [75, 448] width 120 height 68
type textarea "High achievers will benefit from the opportunity to express themselves creative…"
checkbox input "true"
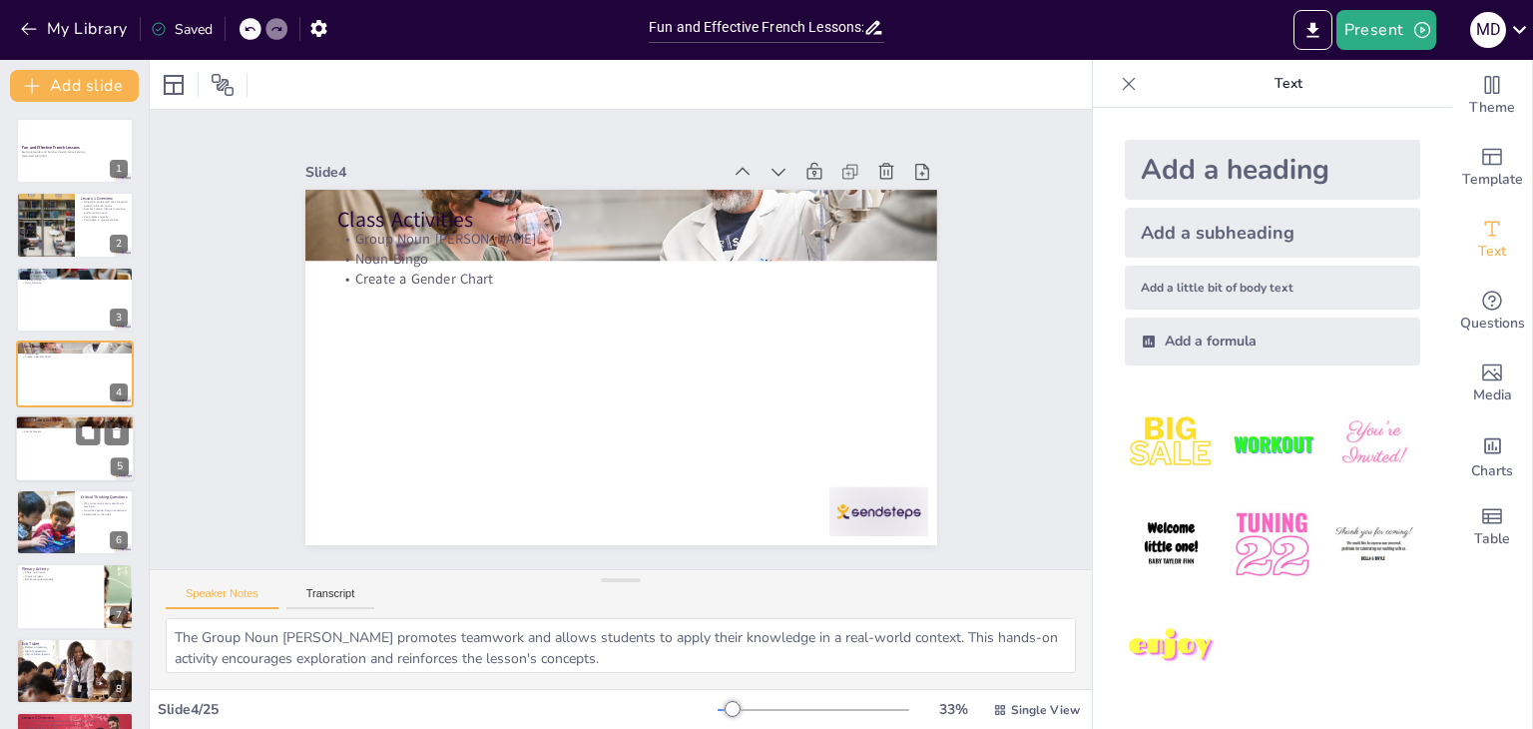
checkbox input "true"
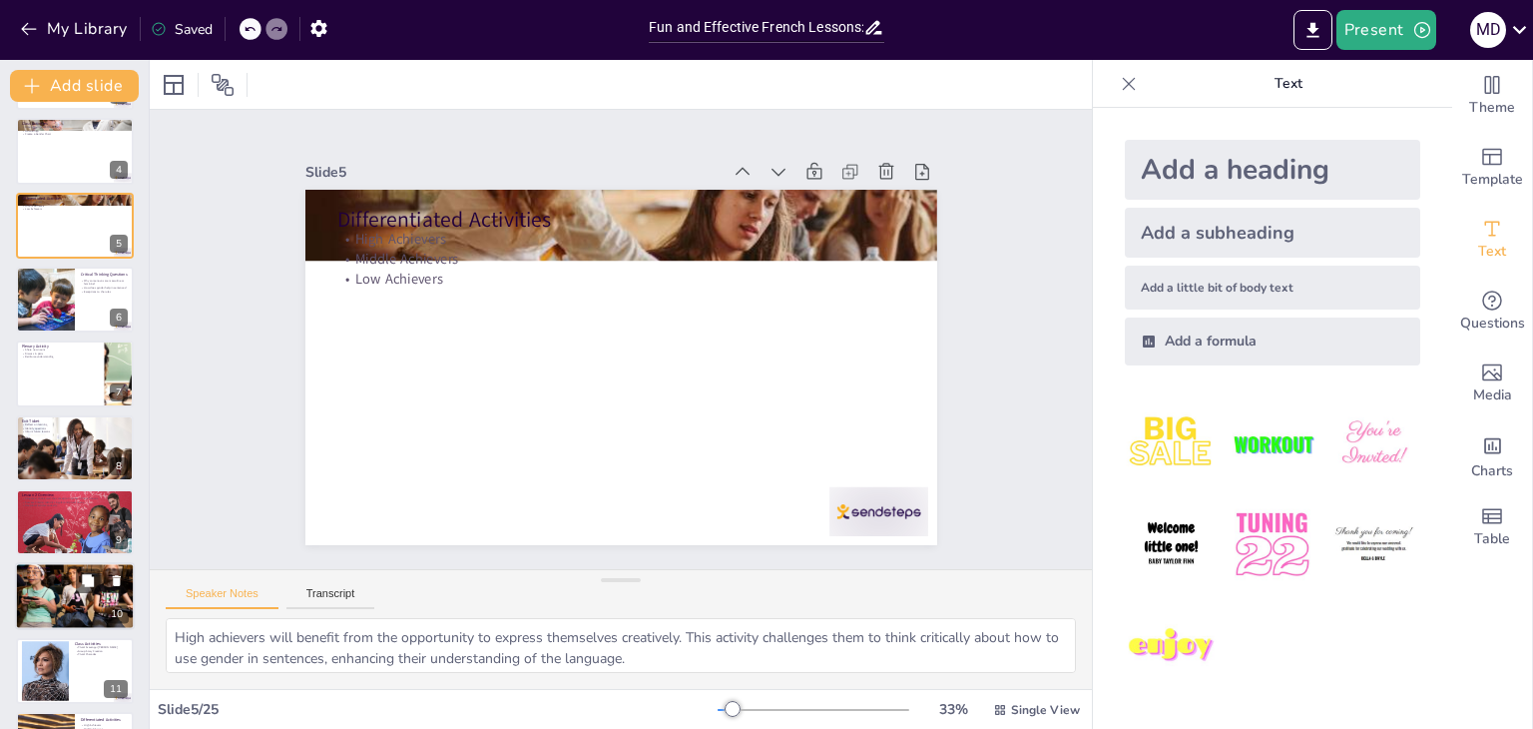
checkbox input "true"
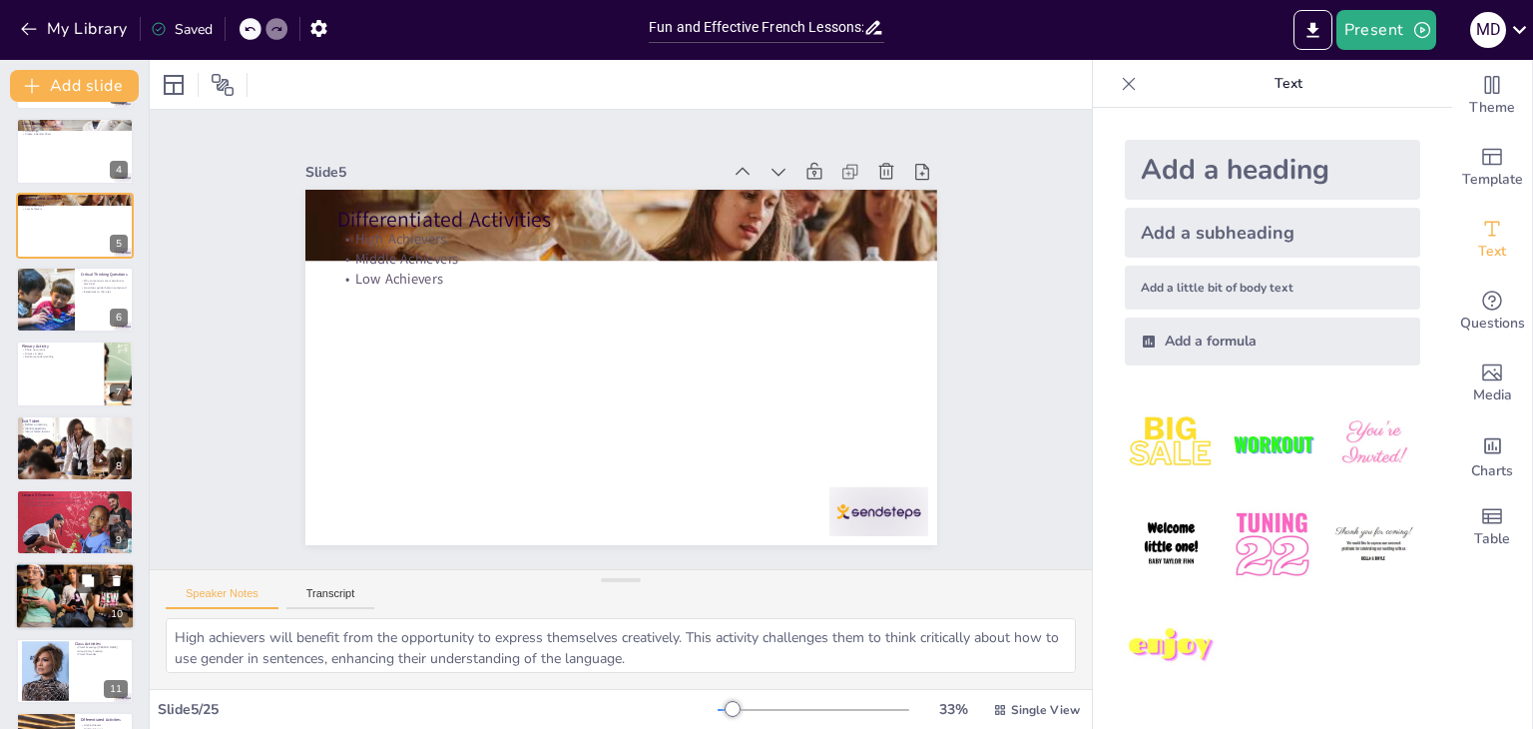
checkbox input "true"
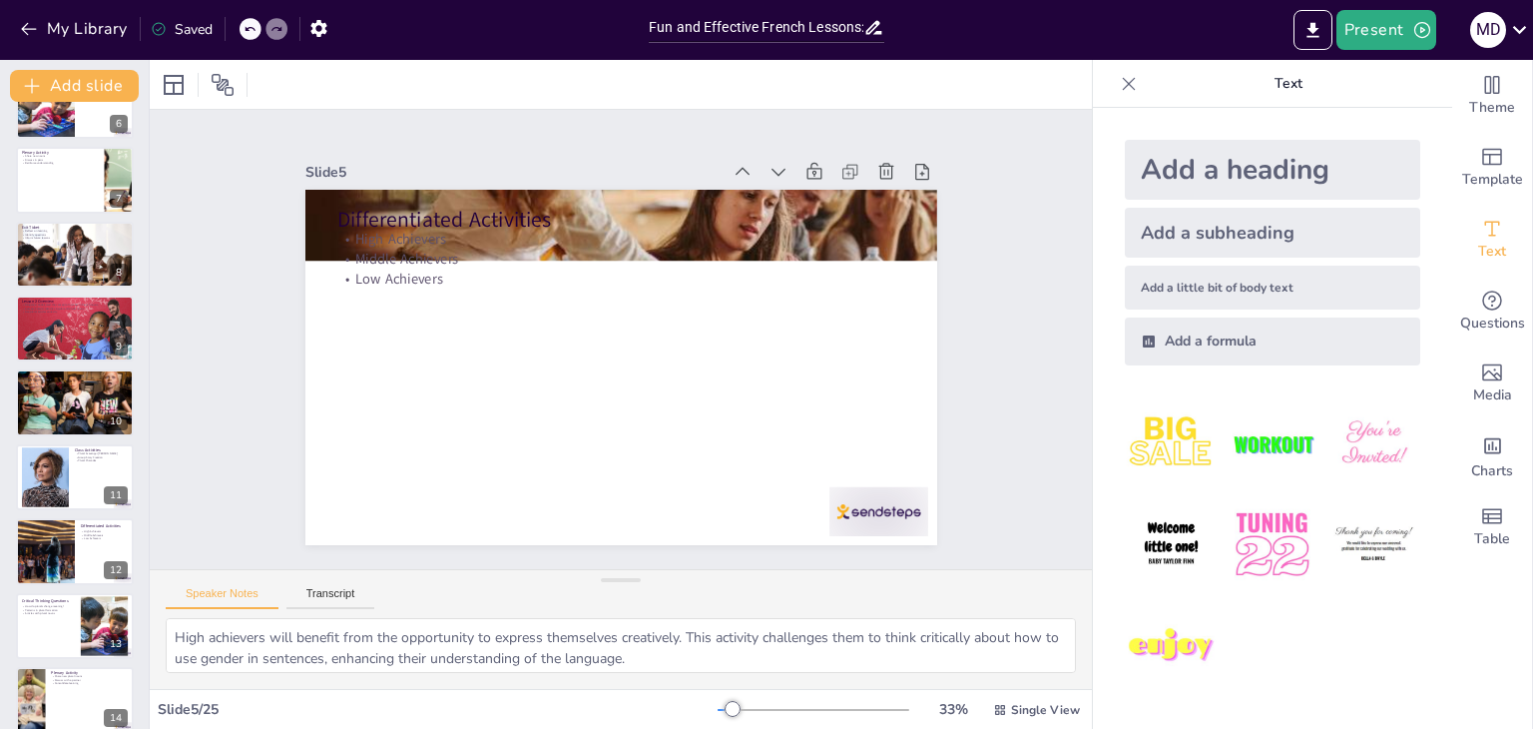
checkbox input "true"
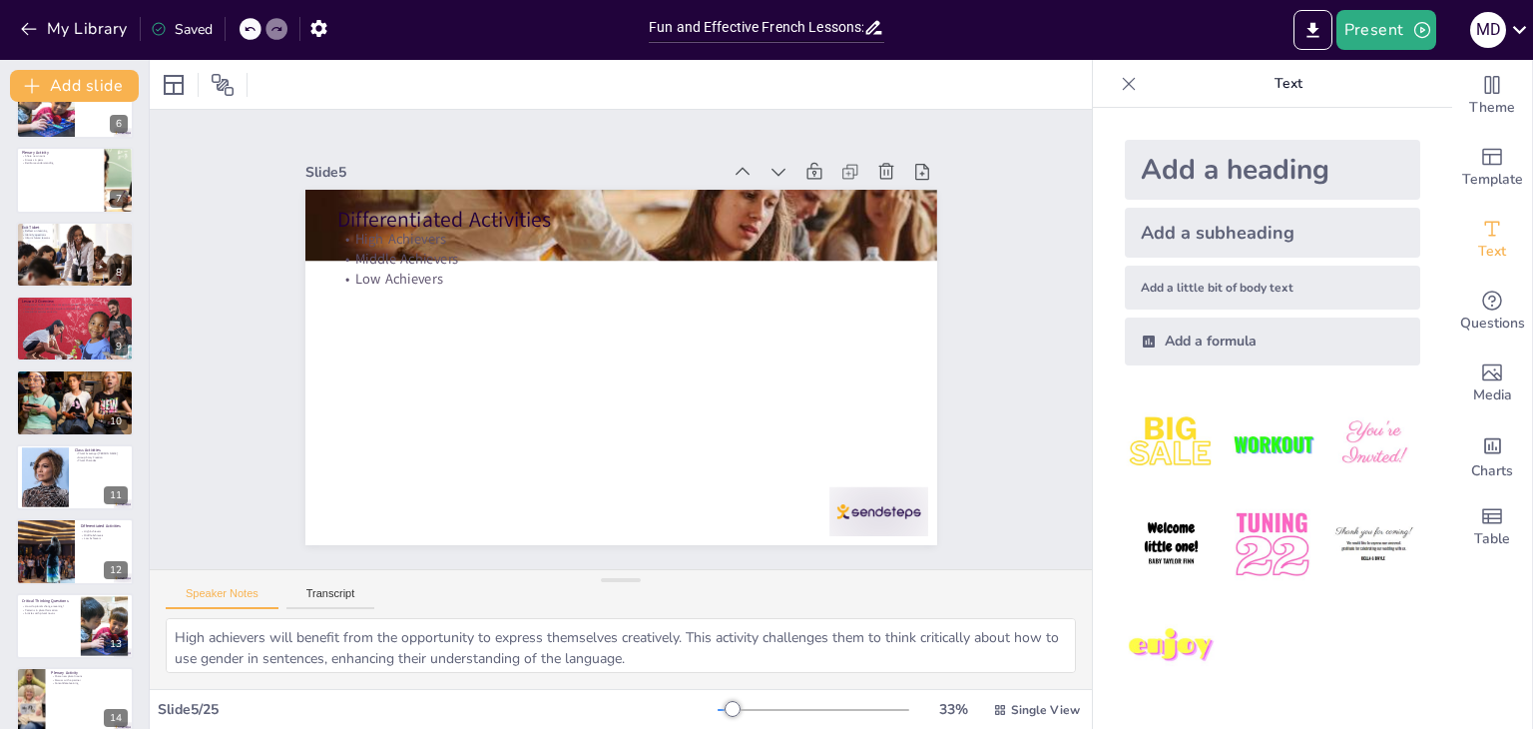
checkbox input "true"
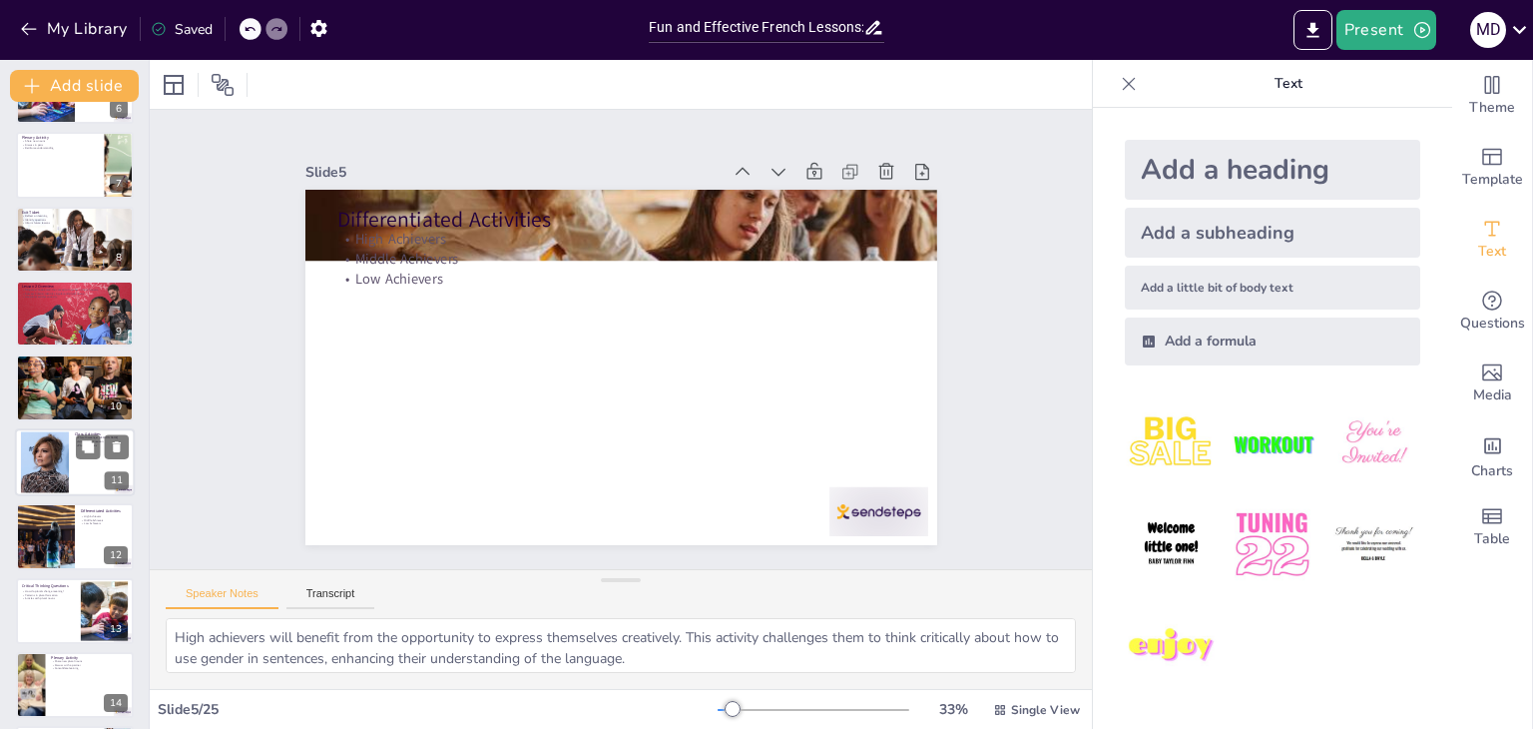
checkbox input "true"
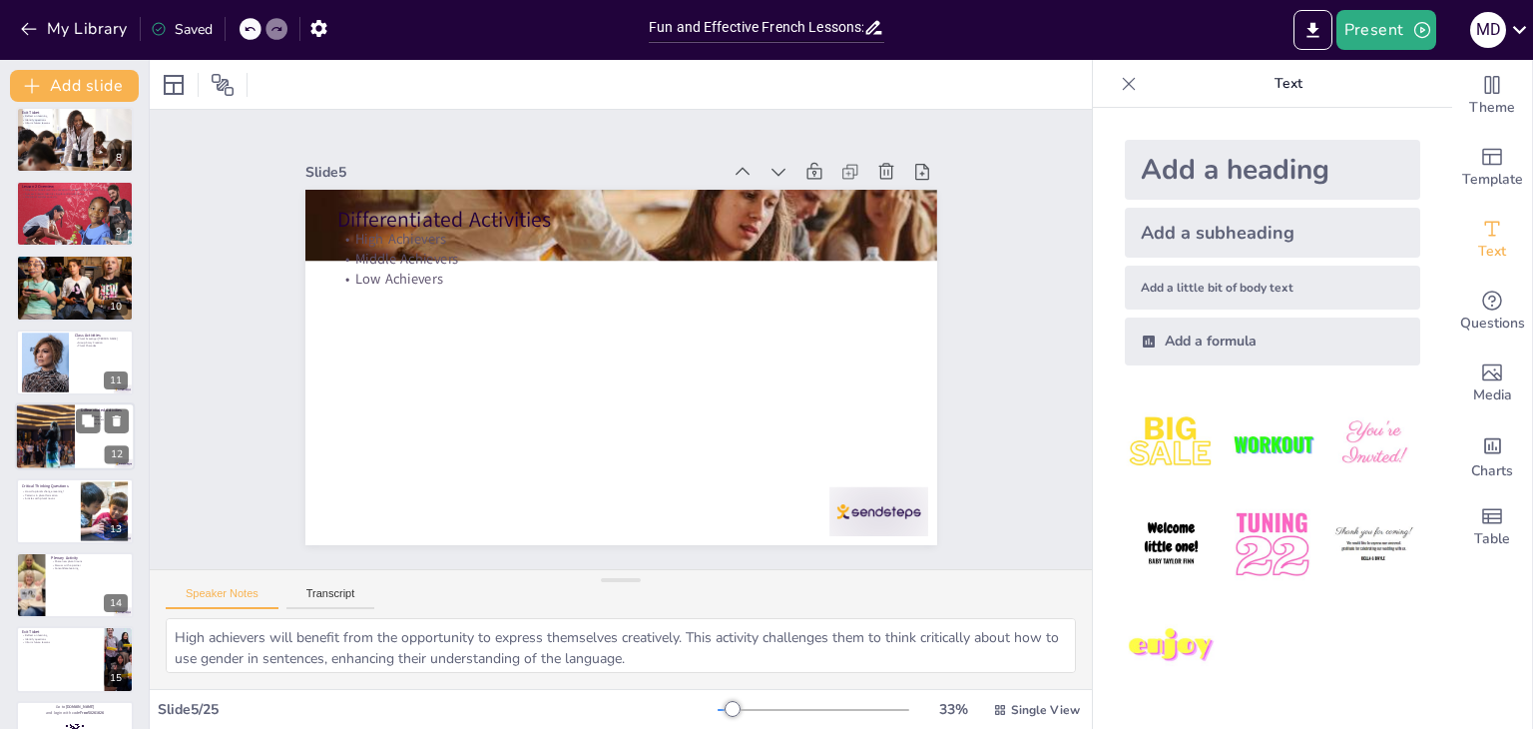
checkbox input "true"
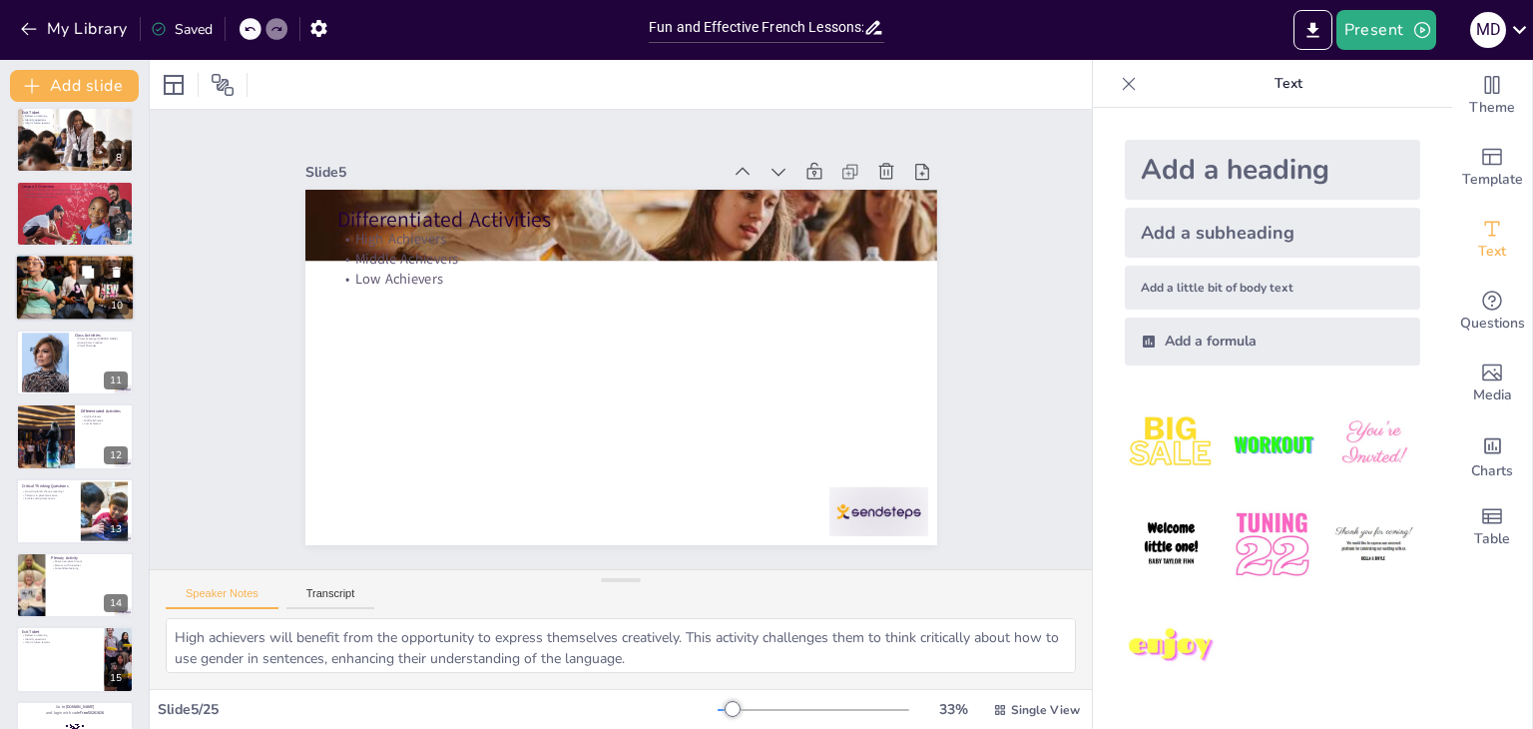
checkbox input "true"
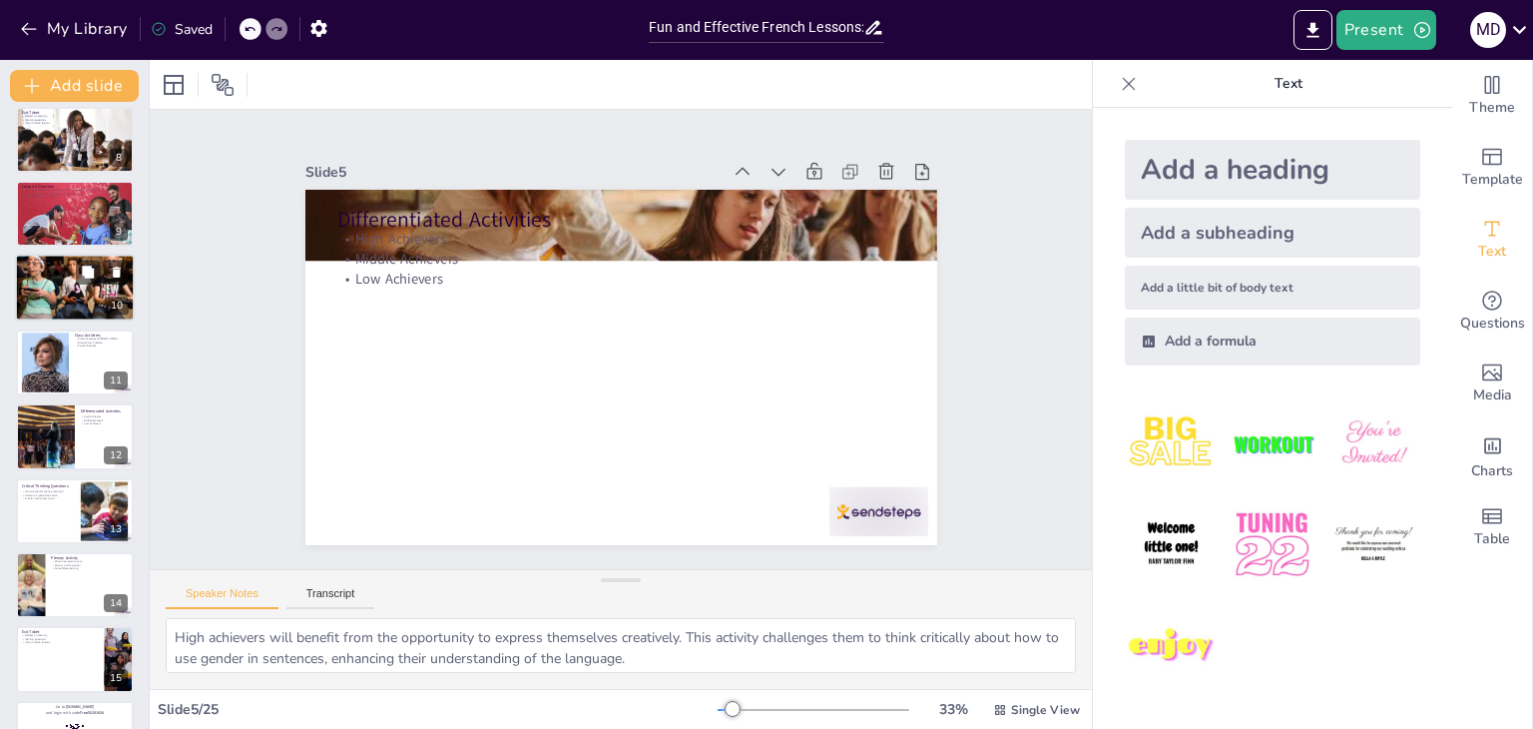
checkbox input "true"
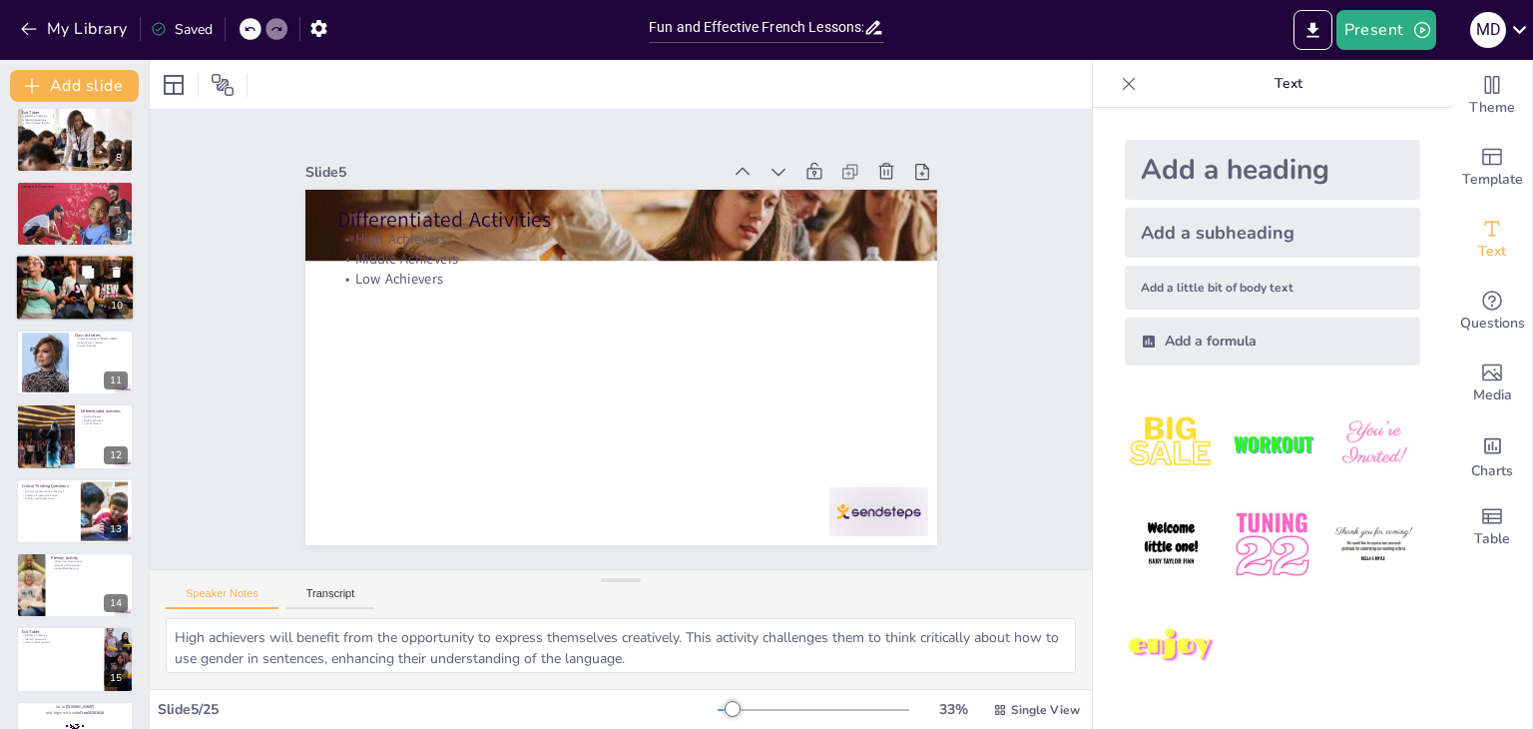
checkbox input "true"
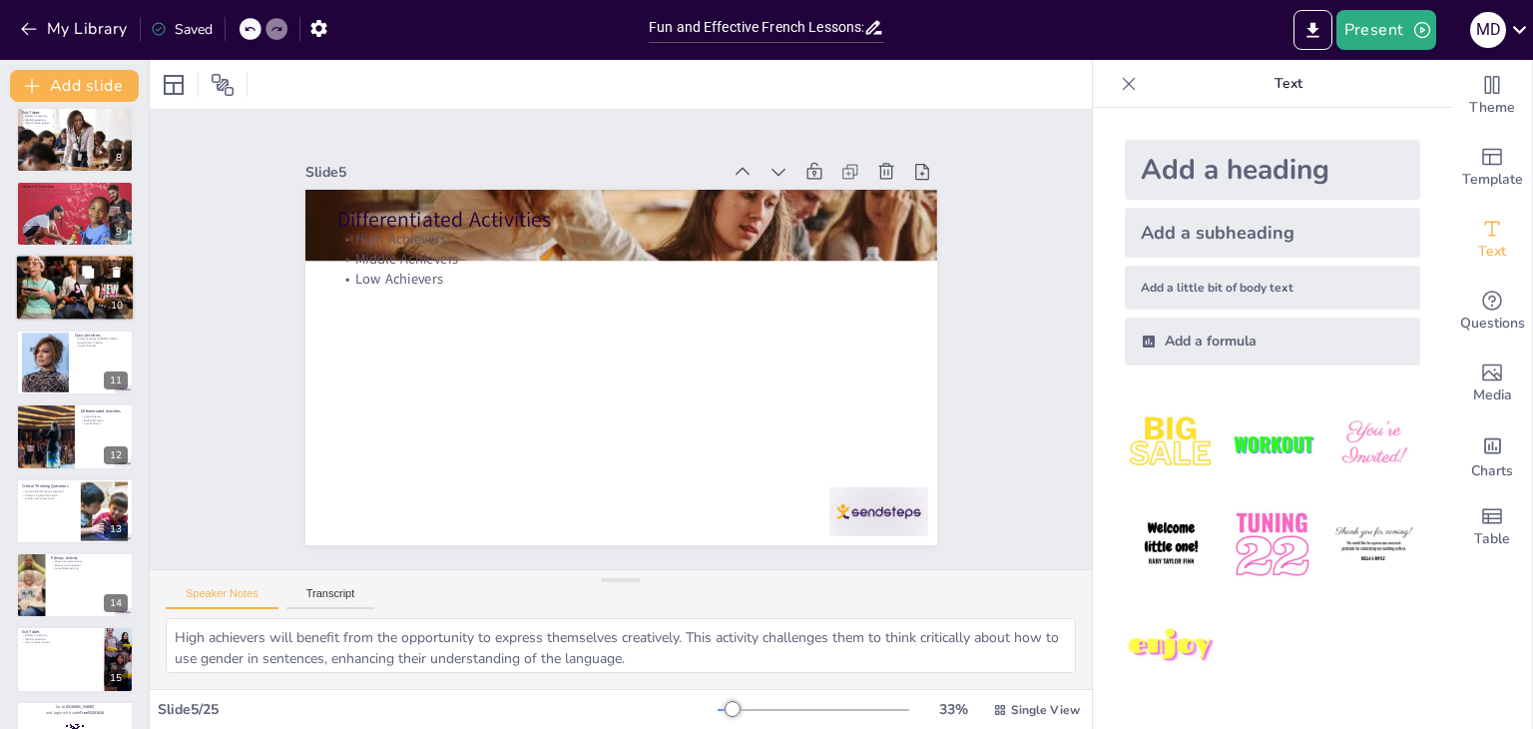
checkbox input "true"
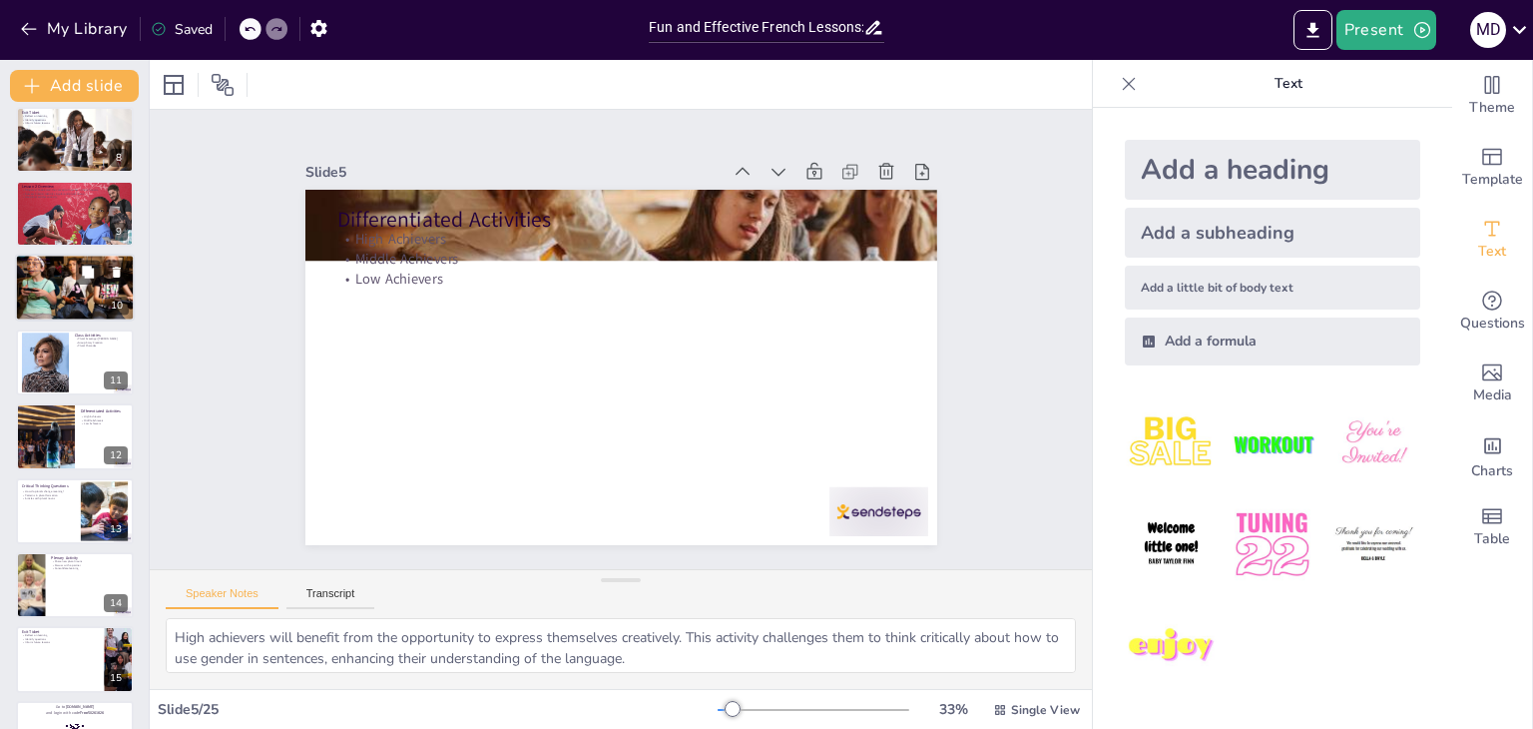
click at [61, 296] on div at bounding box center [75, 288] width 120 height 80
type textarea "The Plural Formation Race is an exciting way to engage students and encourage f…"
checkbox input "true"
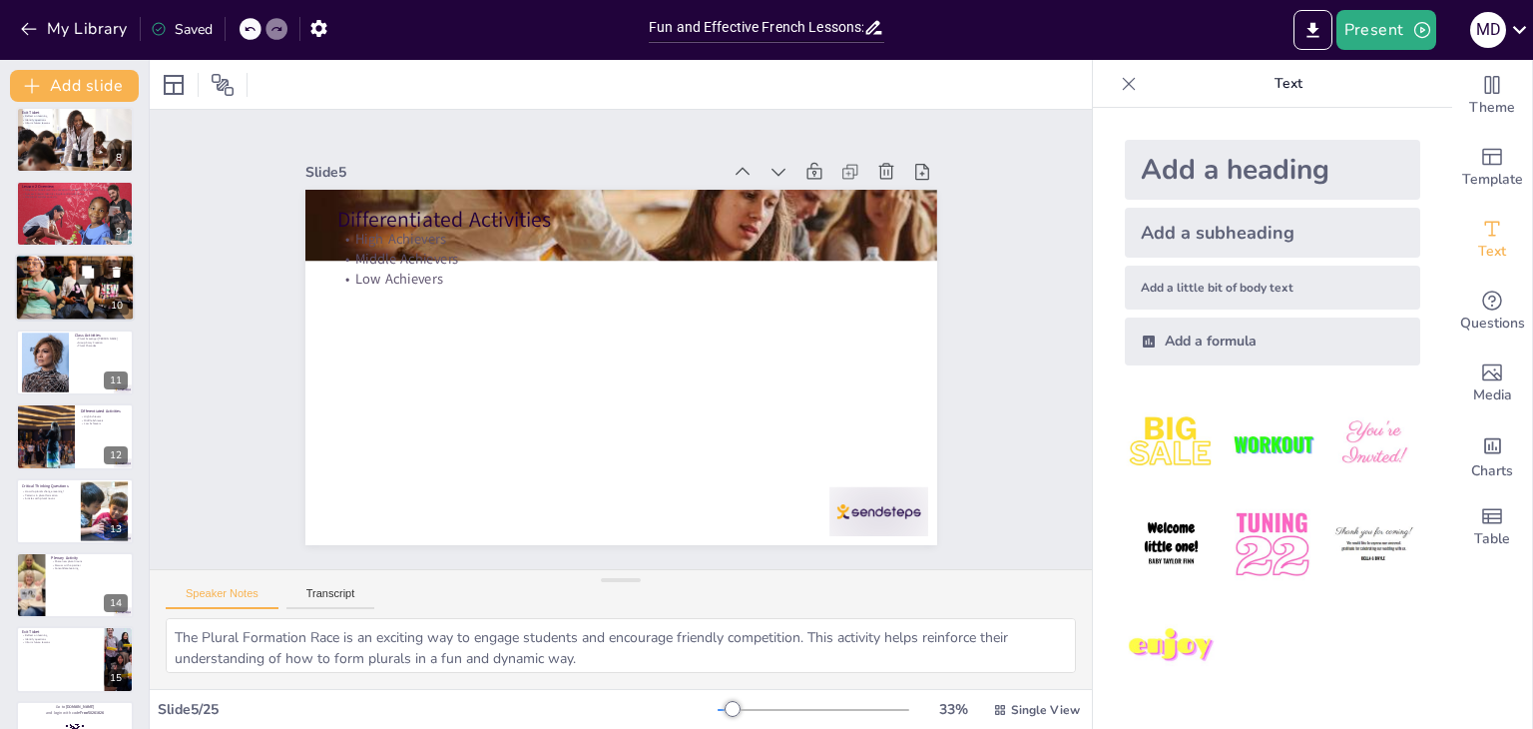
checkbox input "true"
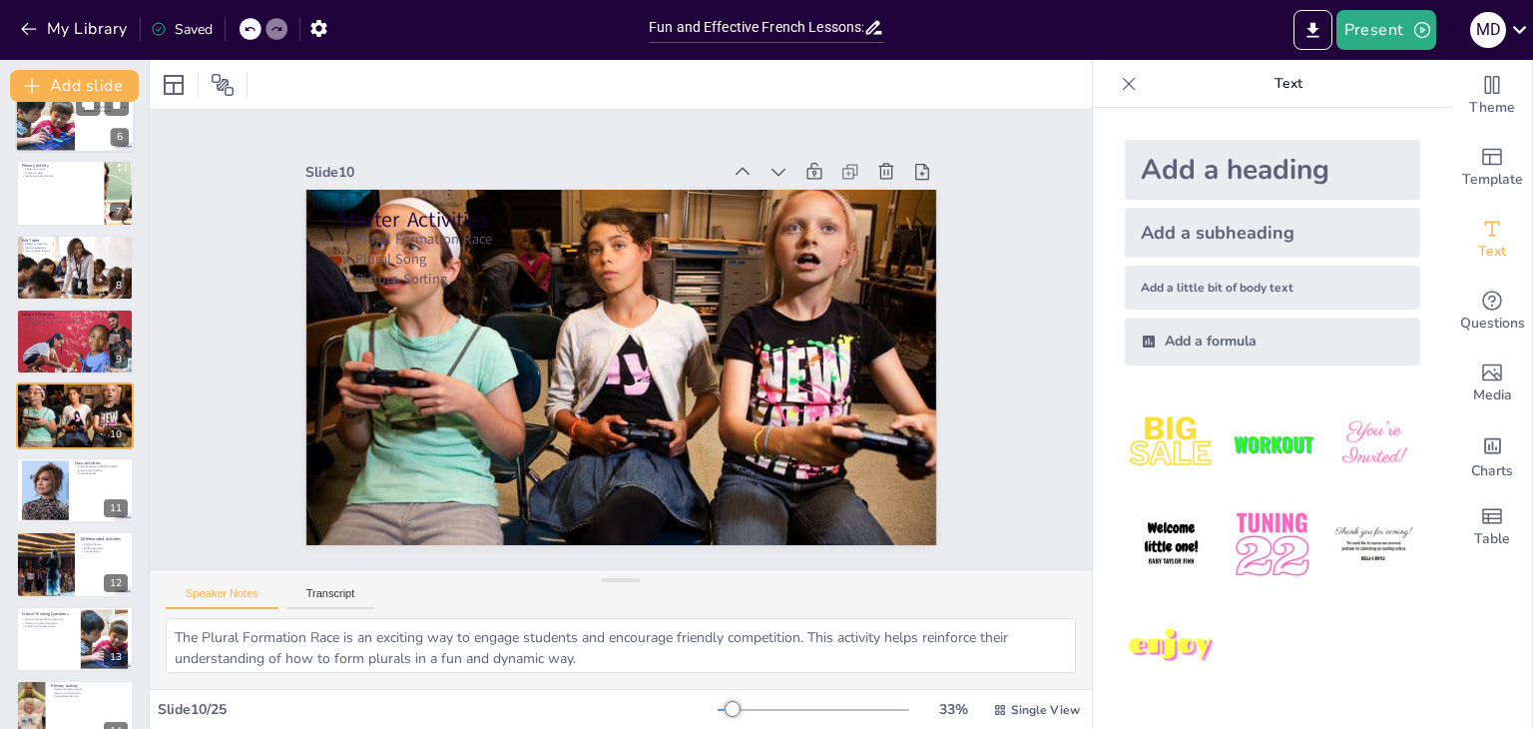
checkbox input "true"
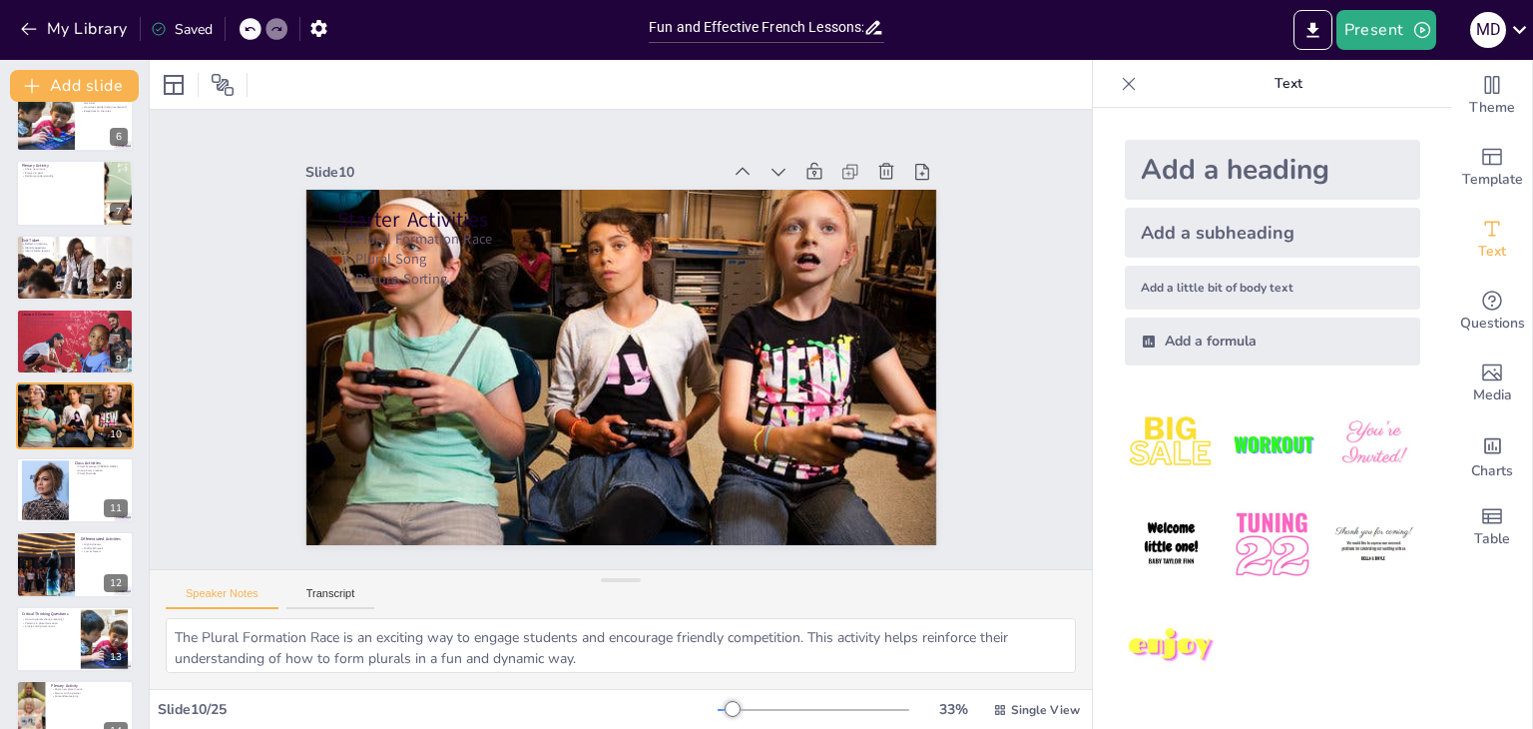
checkbox input "true"
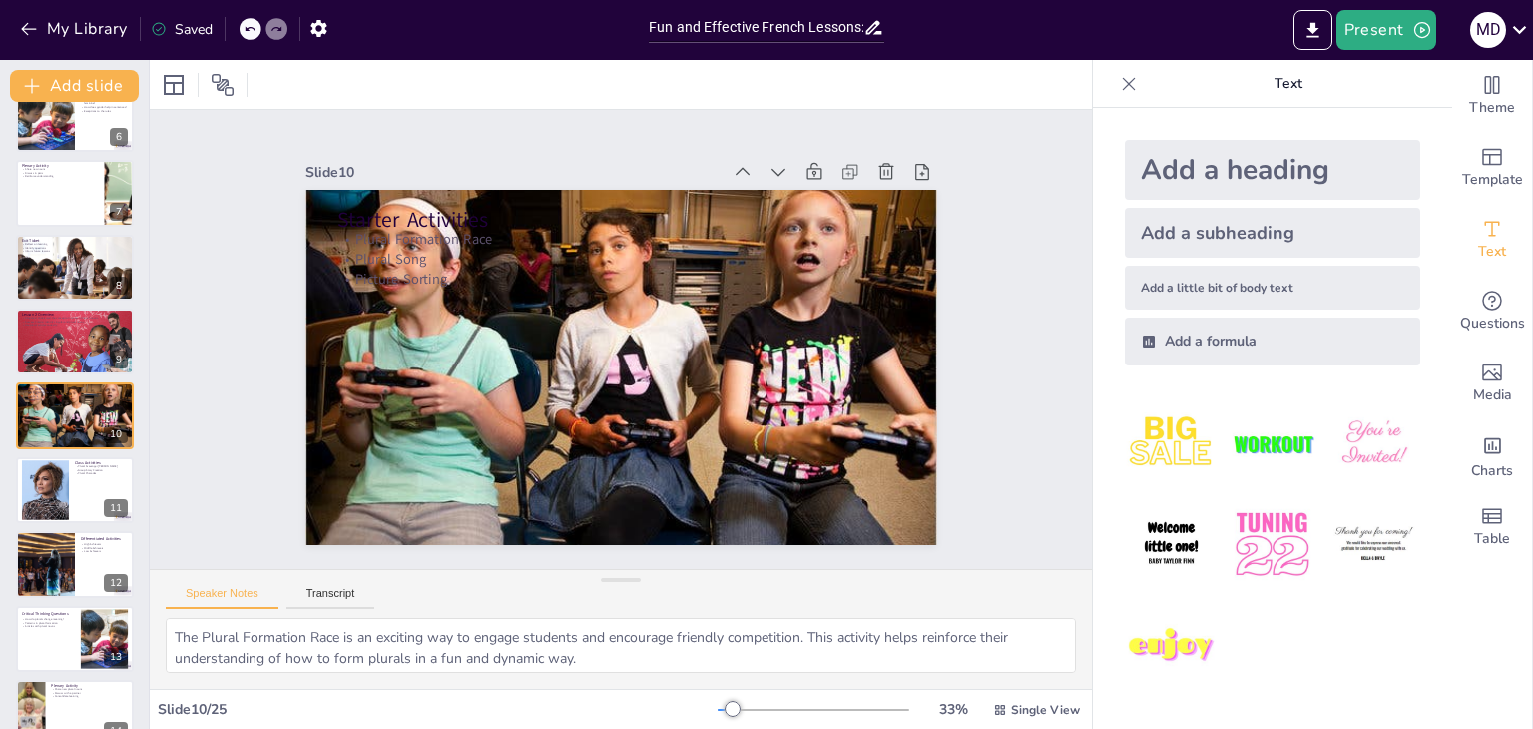
checkbox input "true"
